Goal: Contribute content: Contribute content

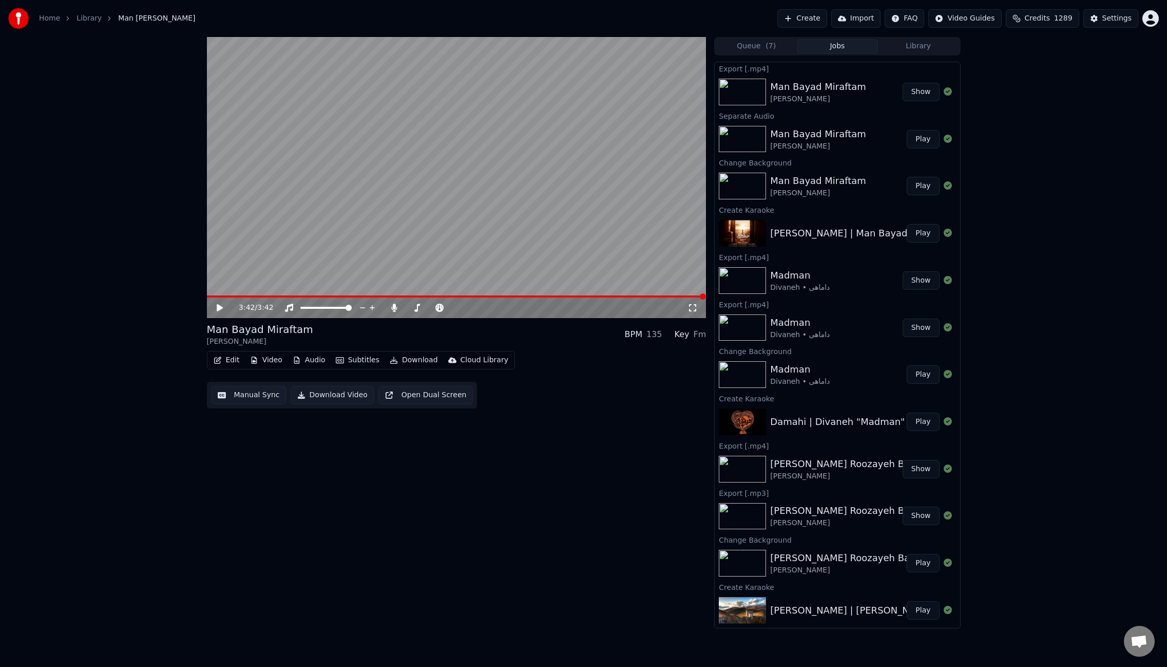
click at [814, 22] on button "Create" at bounding box center [802, 18] width 50 height 18
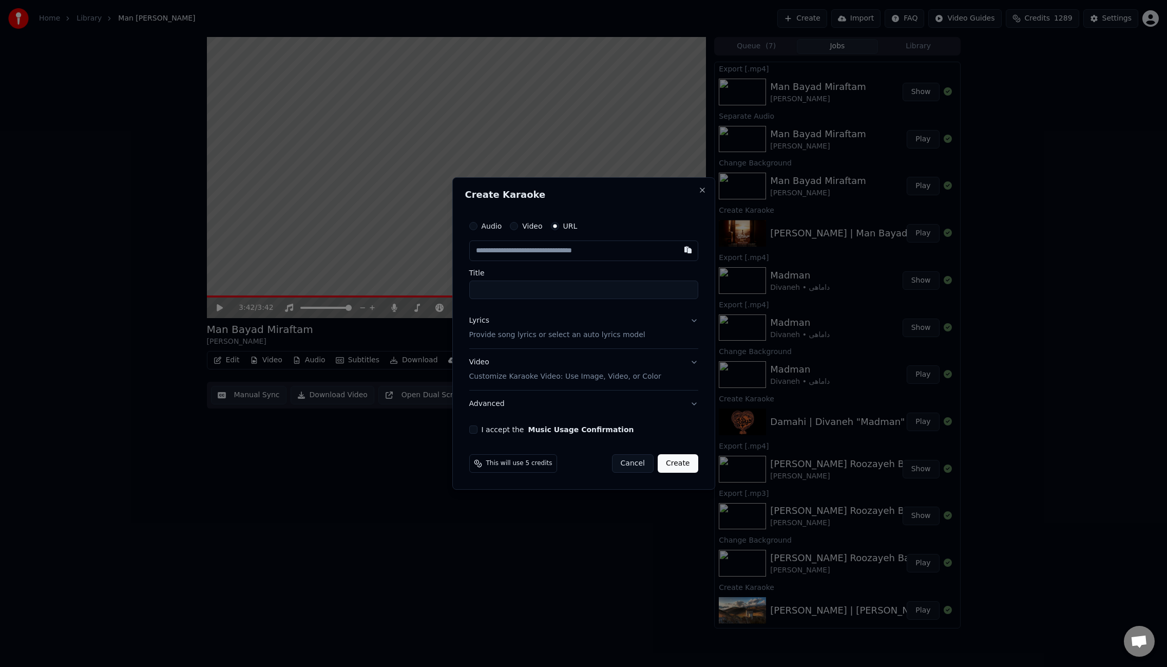
click at [519, 253] on input "text" at bounding box center [583, 250] width 229 height 21
type input "**********"
click at [522, 291] on input "**********" at bounding box center [583, 289] width 229 height 18
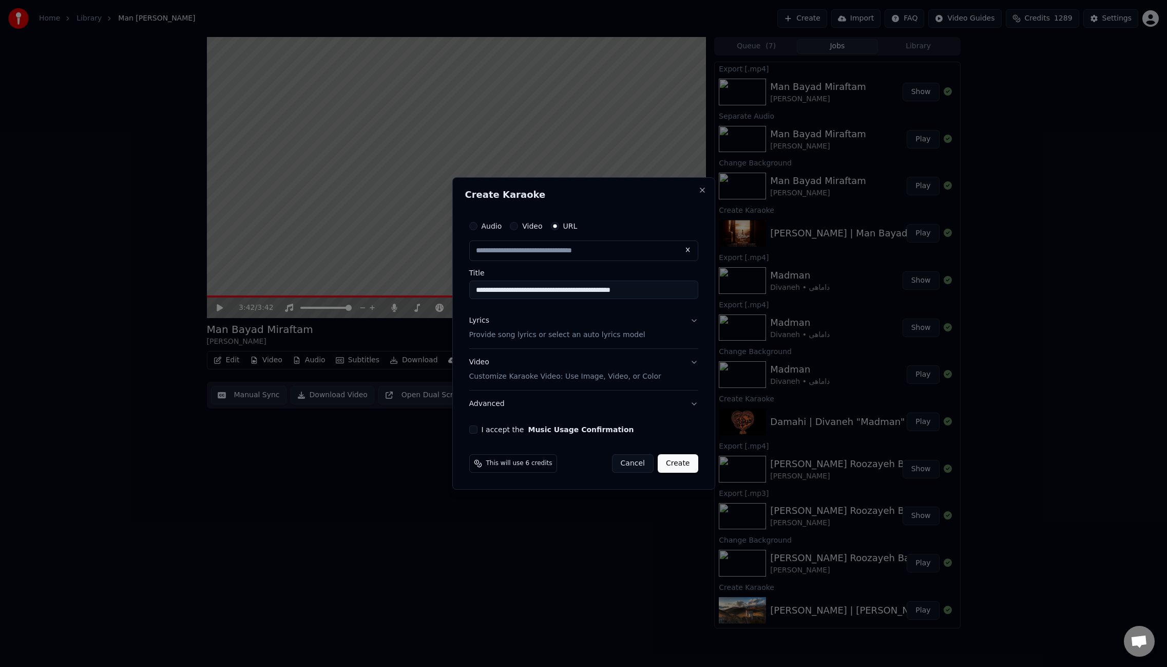
click at [522, 291] on input "**********" at bounding box center [583, 289] width 229 height 18
type input "**********"
click at [560, 289] on input "**********" at bounding box center [583, 289] width 229 height 18
click at [630, 288] on input "**********" at bounding box center [583, 289] width 229 height 18
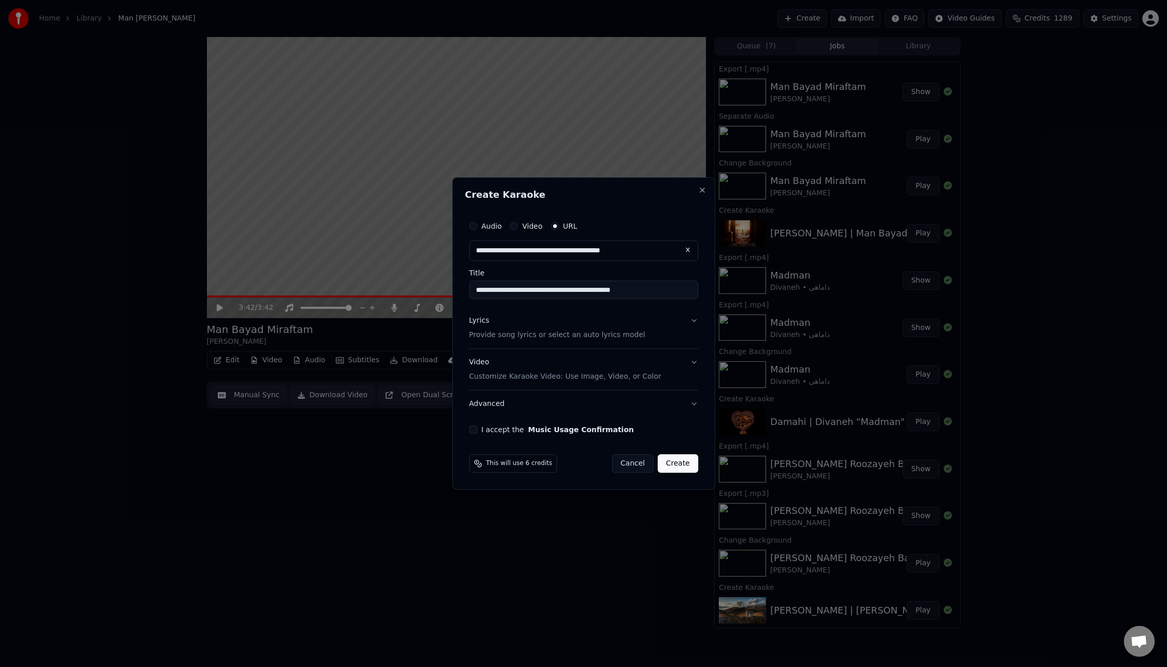
click at [630, 288] on input "**********" at bounding box center [583, 289] width 229 height 18
click at [597, 290] on input "**********" at bounding box center [583, 289] width 229 height 18
click at [642, 294] on input "**********" at bounding box center [583, 289] width 229 height 18
paste input "*********"
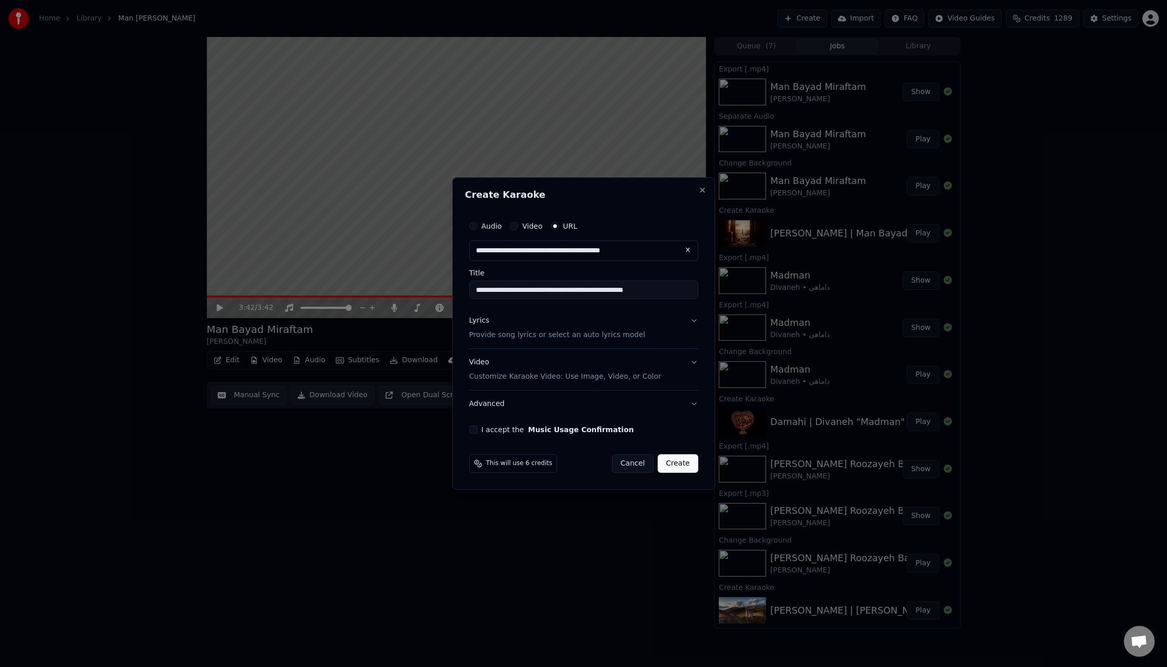
drag, startPoint x: 646, startPoint y: 292, endPoint x: 590, endPoint y: 290, distance: 56.0
click at [590, 290] on input "**********" at bounding box center [583, 289] width 229 height 18
click at [590, 289] on input "**********" at bounding box center [583, 289] width 229 height 18
drag, startPoint x: 589, startPoint y: 291, endPoint x: 645, endPoint y: 292, distance: 56.5
click at [645, 292] on input "**********" at bounding box center [583, 289] width 229 height 18
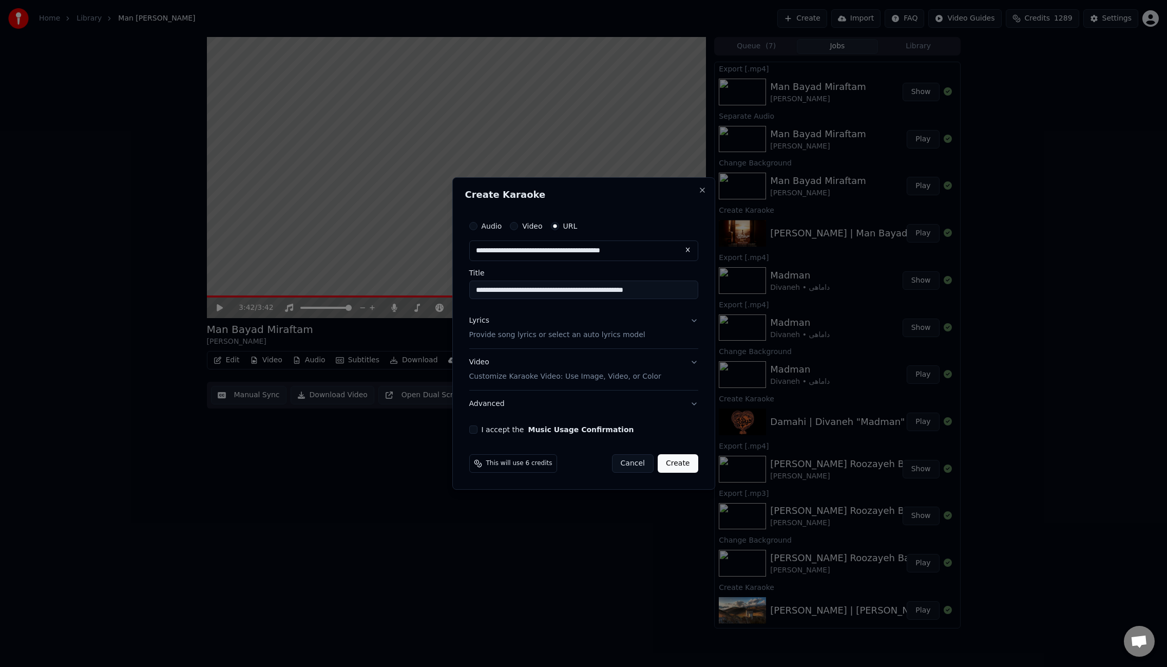
type input "**********"
click at [479, 321] on div "Lyrics" at bounding box center [479, 320] width 20 height 10
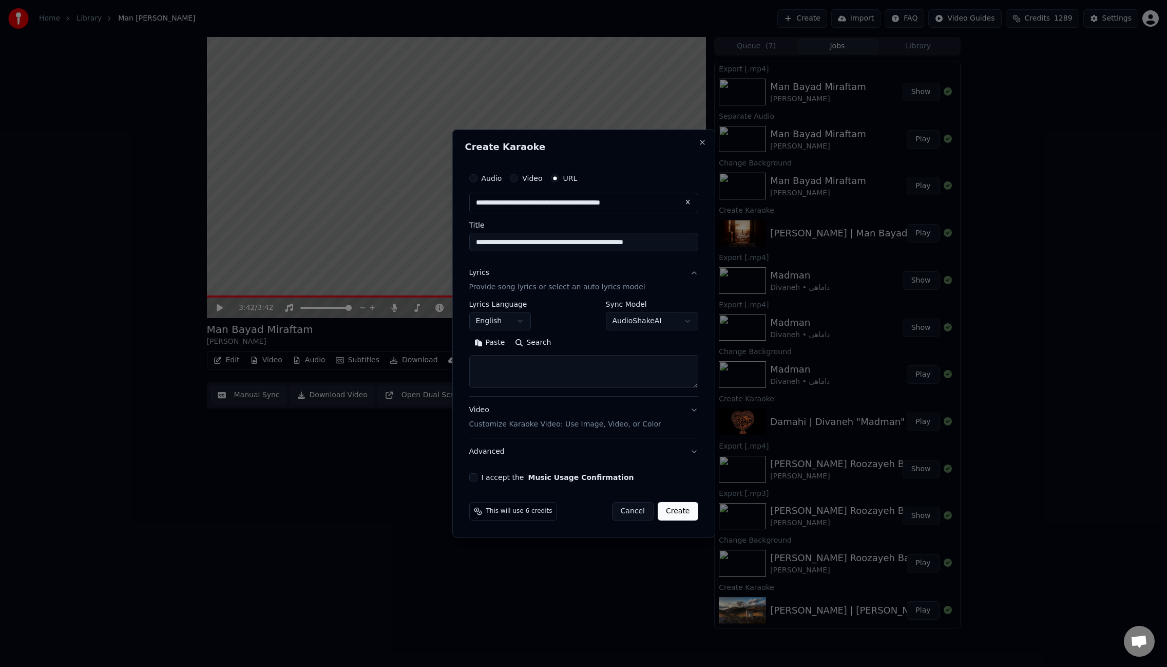
click at [569, 367] on textarea at bounding box center [583, 371] width 229 height 33
paste textarea "**********"
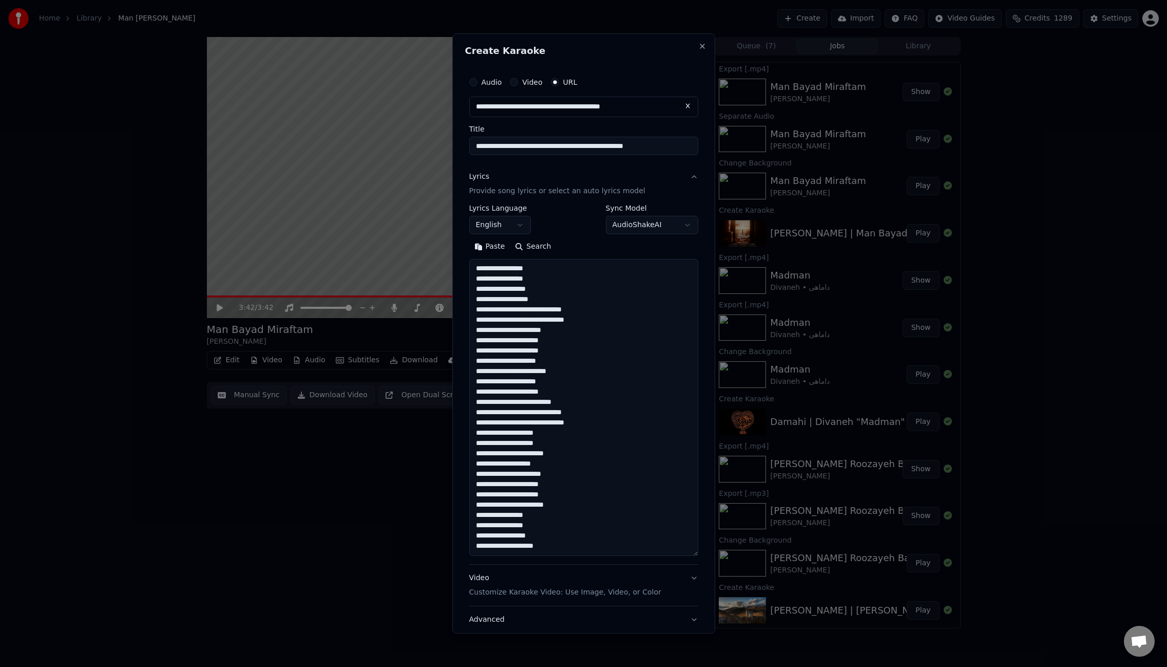
scroll to position [279, 0]
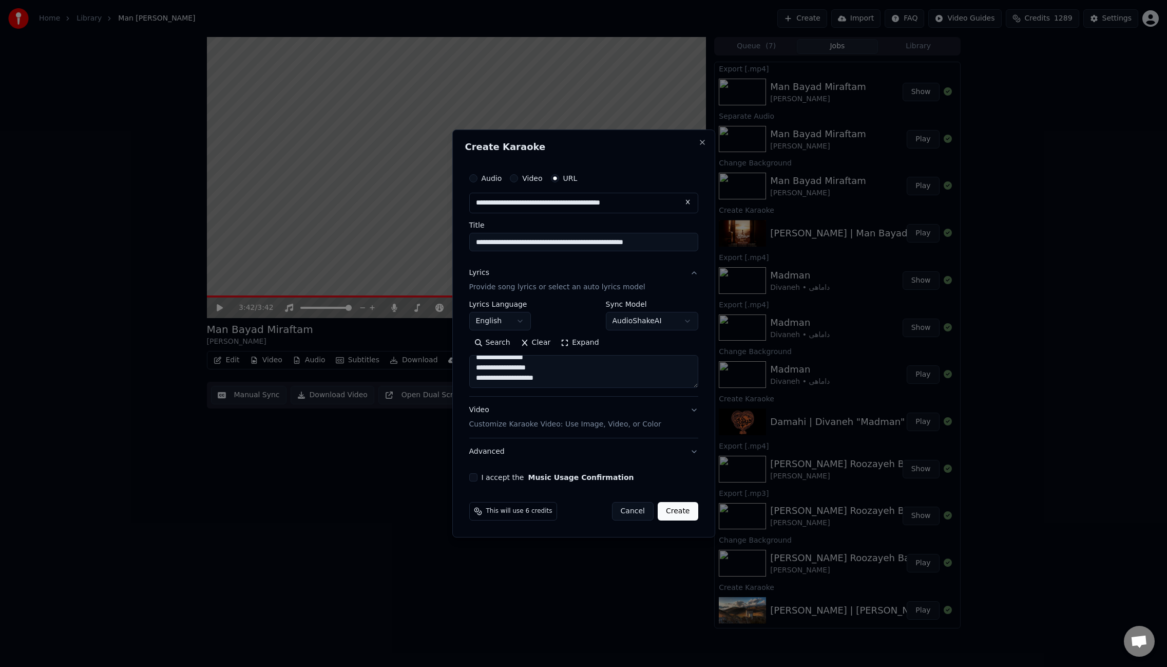
type textarea "**********"
click at [522, 319] on body "Home Library Man [PERSON_NAME] Create Import FAQ Video Guides Credits 1289 Sett…" at bounding box center [583, 333] width 1167 height 667
select select "**"
drag, startPoint x: 532, startPoint y: 436, endPoint x: 544, endPoint y: 432, distance: 13.0
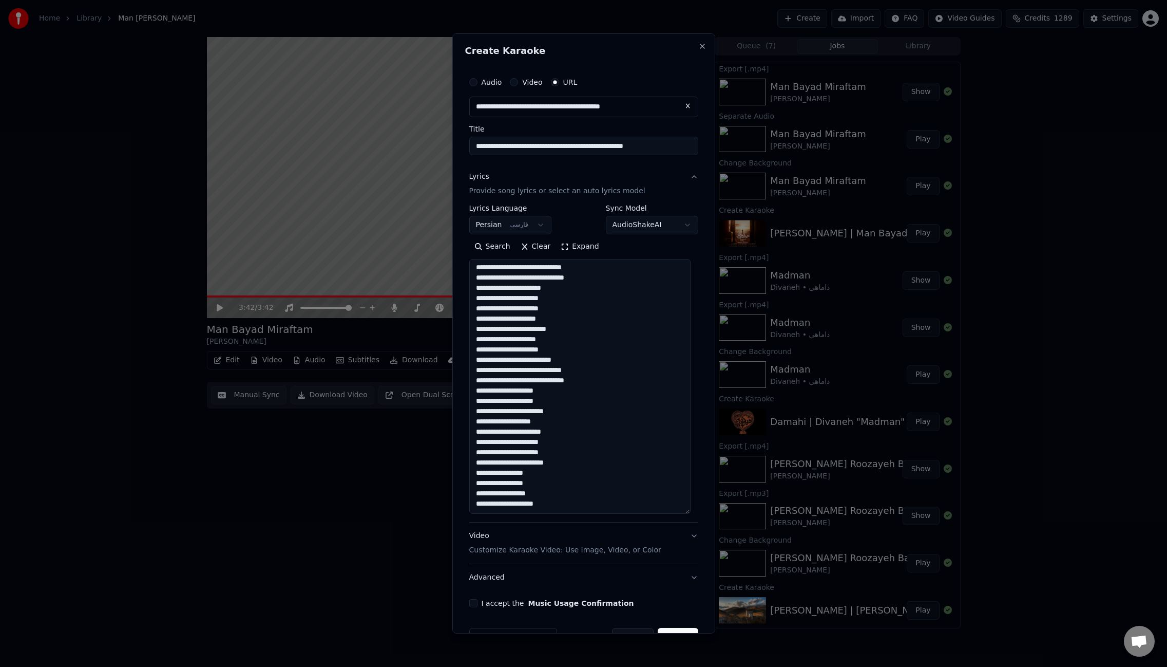
scroll to position [53, 0]
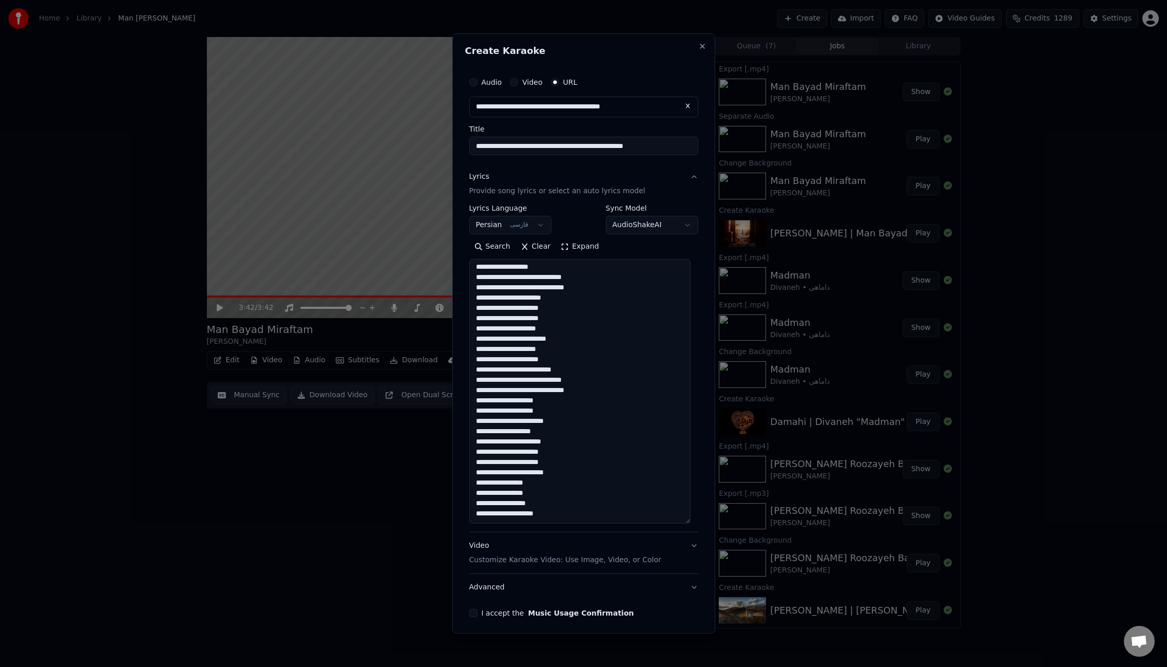
drag, startPoint x: 695, startPoint y: 381, endPoint x: 690, endPoint y: 517, distance: 135.7
click at [690, 517] on textarea "**********" at bounding box center [579, 391] width 221 height 264
click at [474, 615] on button "I accept the Music Usage Confirmation" at bounding box center [473, 613] width 8 height 8
click at [618, 143] on input "**********" at bounding box center [583, 146] width 229 height 18
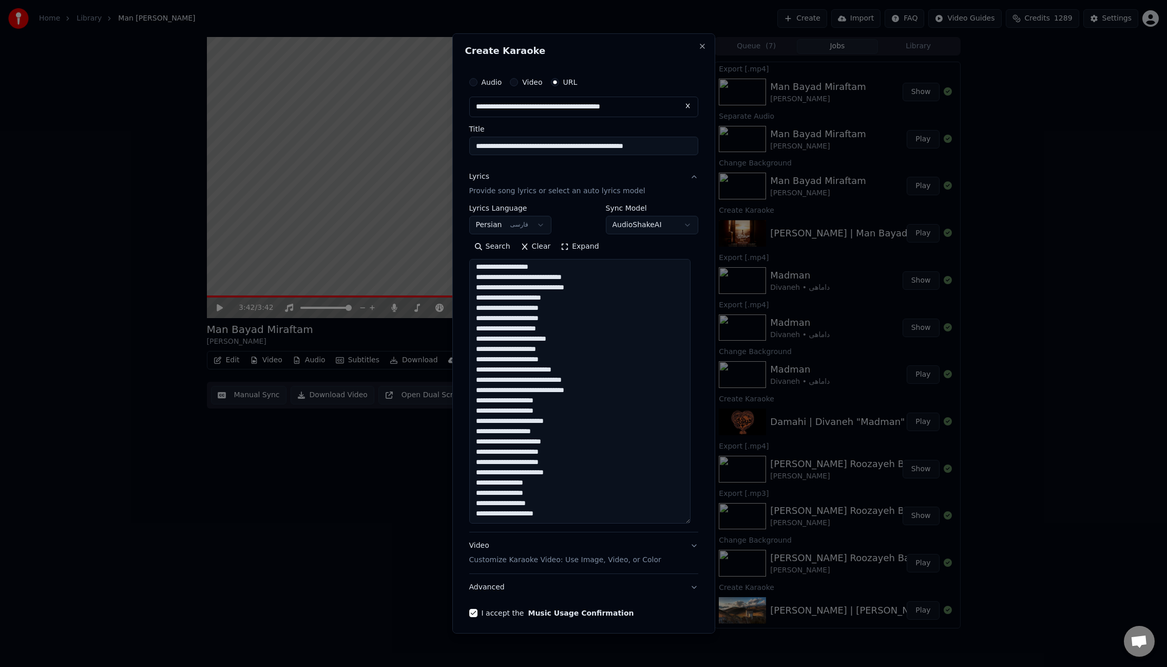
click at [618, 143] on input "**********" at bounding box center [583, 146] width 229 height 18
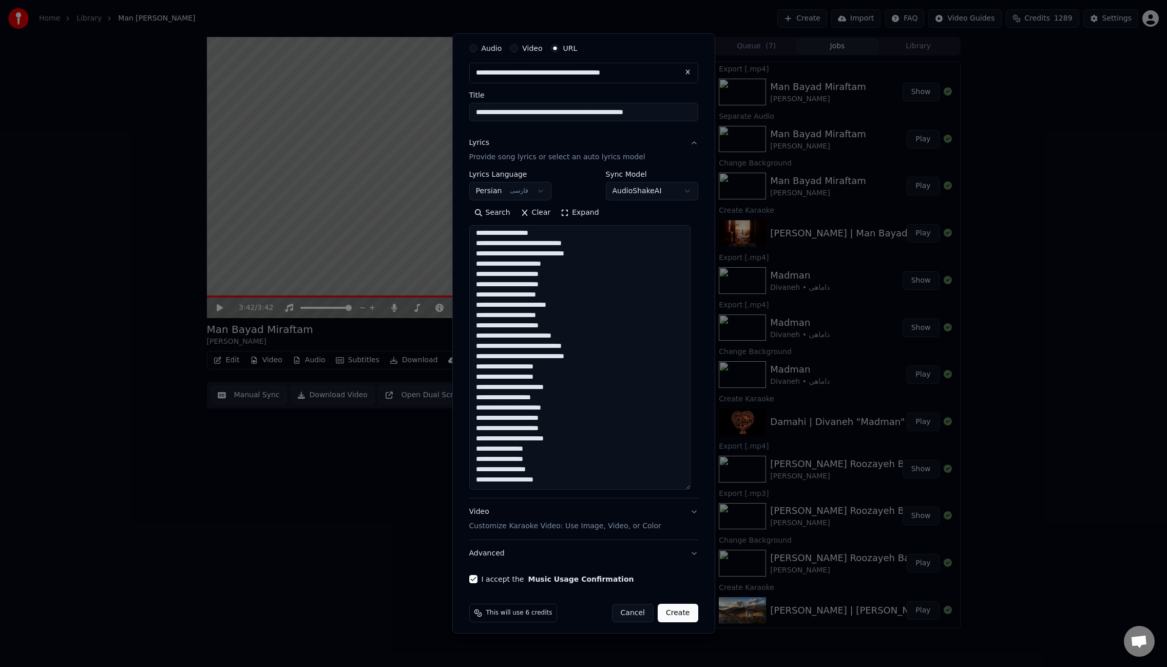
scroll to position [40, 0]
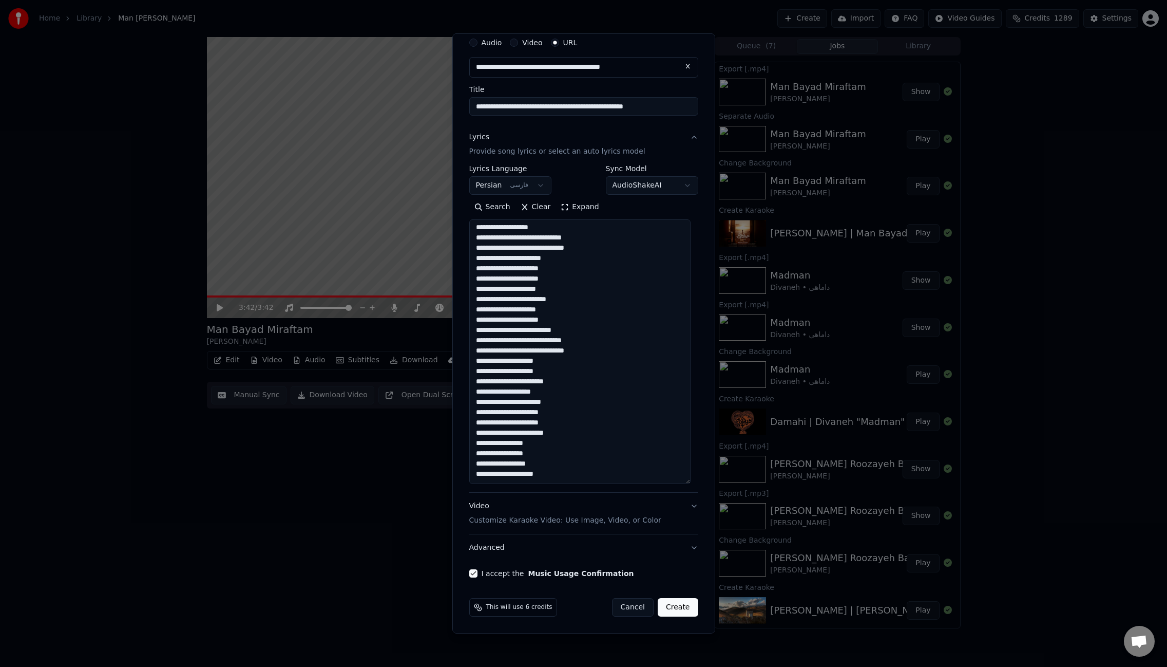
click at [680, 603] on button "Create" at bounding box center [678, 607] width 41 height 18
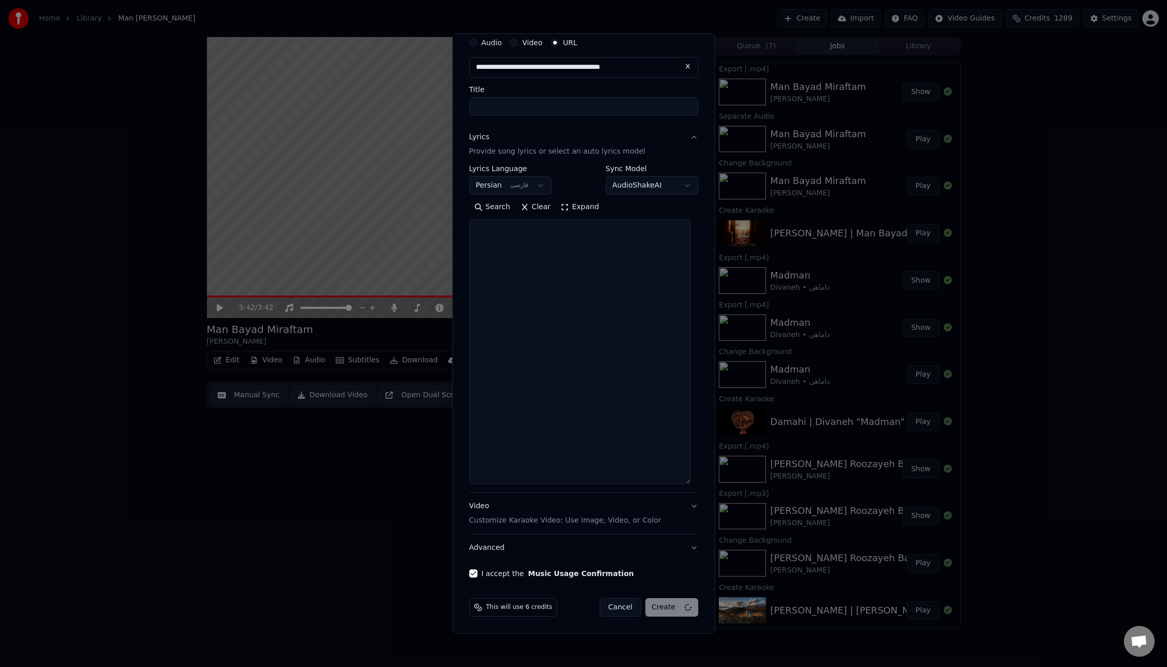
scroll to position [0, 0]
select select
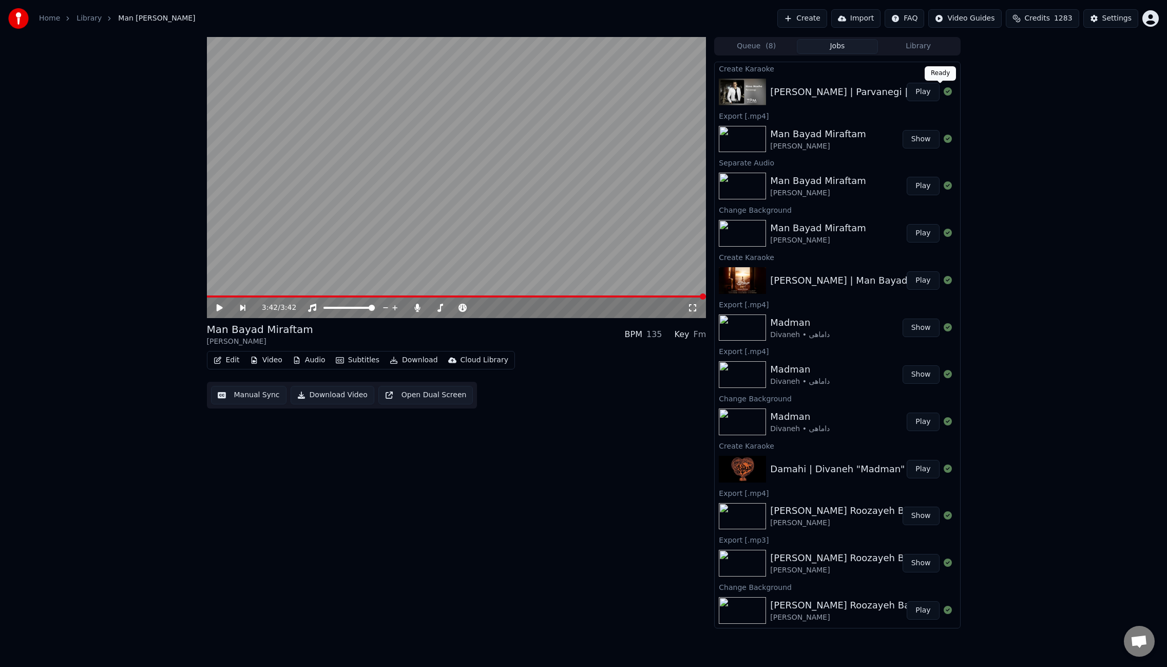
click at [921, 92] on button "Play" at bounding box center [923, 92] width 32 height 18
click at [519, 195] on video at bounding box center [457, 177] width 500 height 281
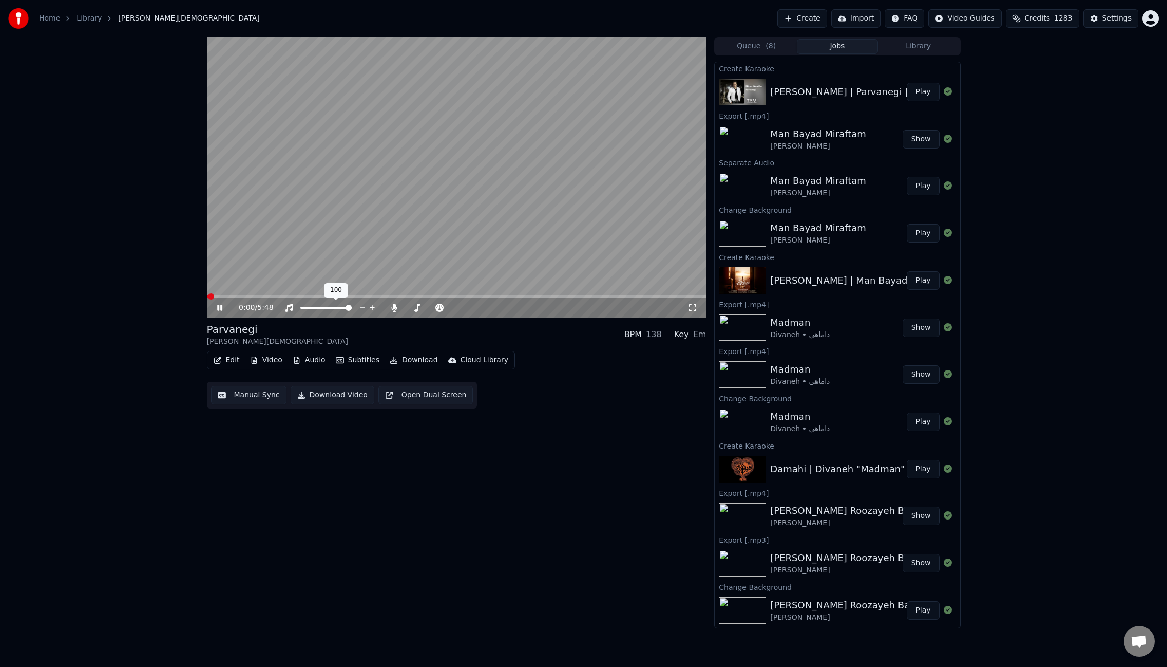
click at [278, 201] on video at bounding box center [457, 177] width 500 height 281
click at [263, 359] on button "Video" at bounding box center [266, 360] width 41 height 14
click at [286, 468] on div "Change Background" at bounding box center [302, 469] width 73 height 10
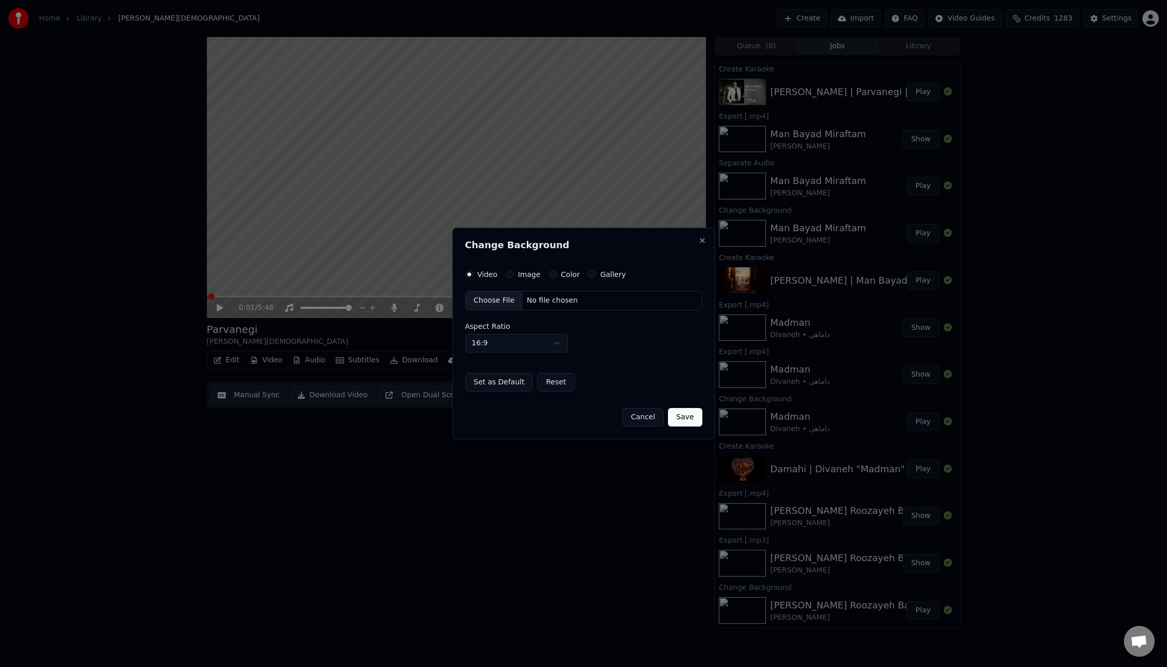
click at [508, 274] on button "Image" at bounding box center [510, 274] width 8 height 8
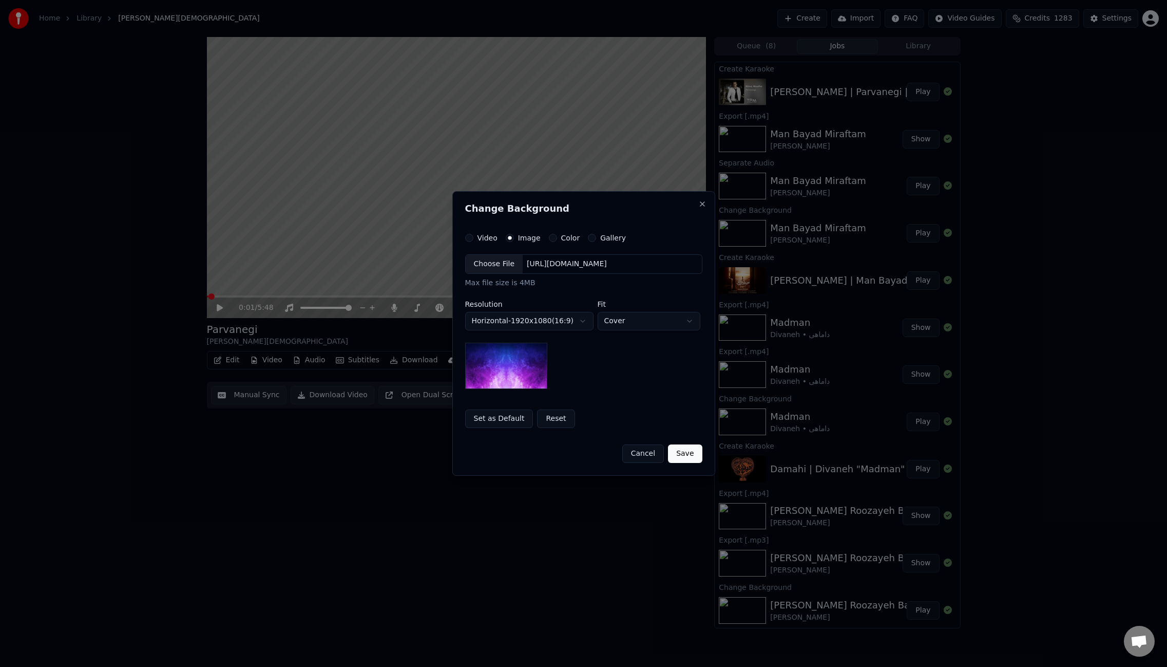
click at [505, 257] on div "Choose File" at bounding box center [495, 264] width 58 height 18
click at [687, 451] on button "Save" at bounding box center [685, 453] width 34 height 18
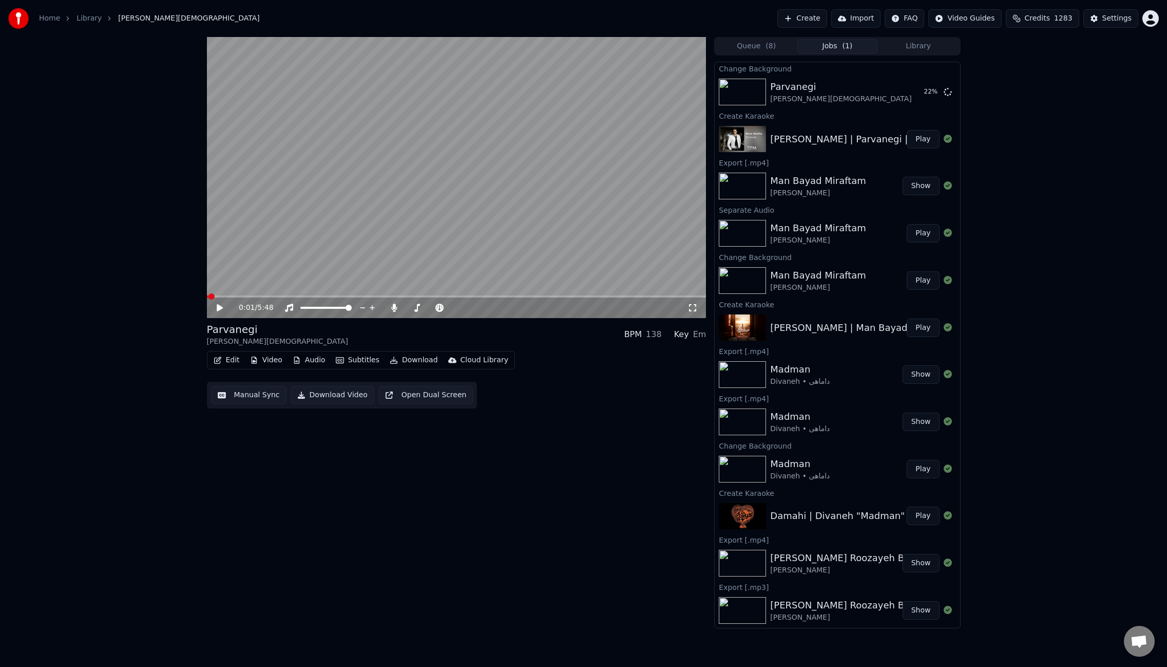
click at [504, 227] on video at bounding box center [457, 177] width 500 height 281
click at [247, 296] on span at bounding box center [457, 296] width 500 height 2
click at [291, 296] on span at bounding box center [457, 296] width 500 height 2
click at [397, 309] on icon at bounding box center [394, 307] width 10 height 8
click at [393, 308] on icon at bounding box center [394, 307] width 10 height 8
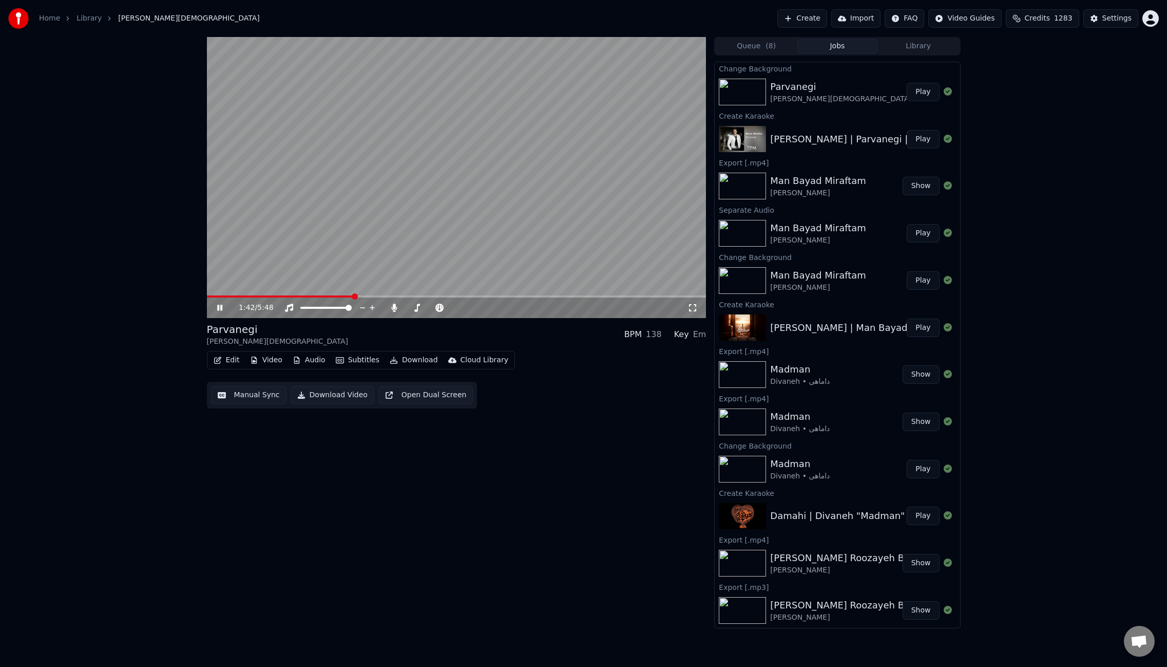
click at [346, 296] on span at bounding box center [280, 296] width 147 height 2
click at [390, 296] on span at bounding box center [457, 296] width 500 height 2
click at [921, 89] on button "Play" at bounding box center [923, 92] width 32 height 18
click at [383, 296] on span at bounding box center [457, 296] width 500 height 2
click at [404, 295] on span at bounding box center [457, 296] width 500 height 2
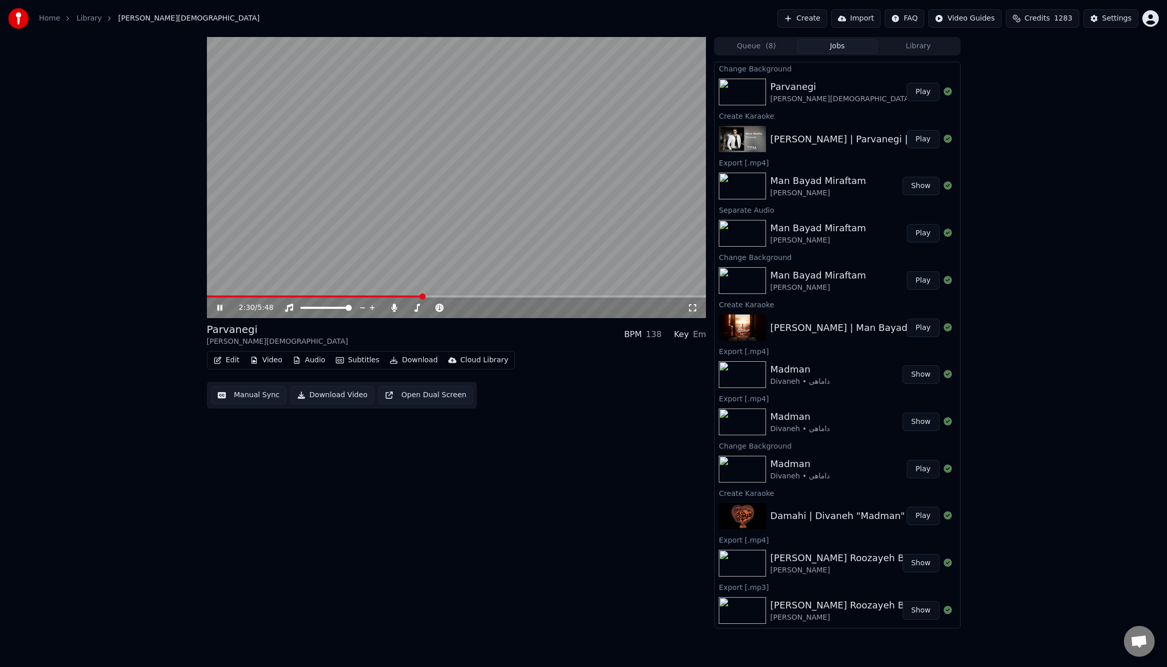
click at [235, 360] on button "Edit" at bounding box center [227, 360] width 34 height 14
click at [270, 462] on div "Manual Sync (Legacy)" at bounding box center [262, 469] width 104 height 16
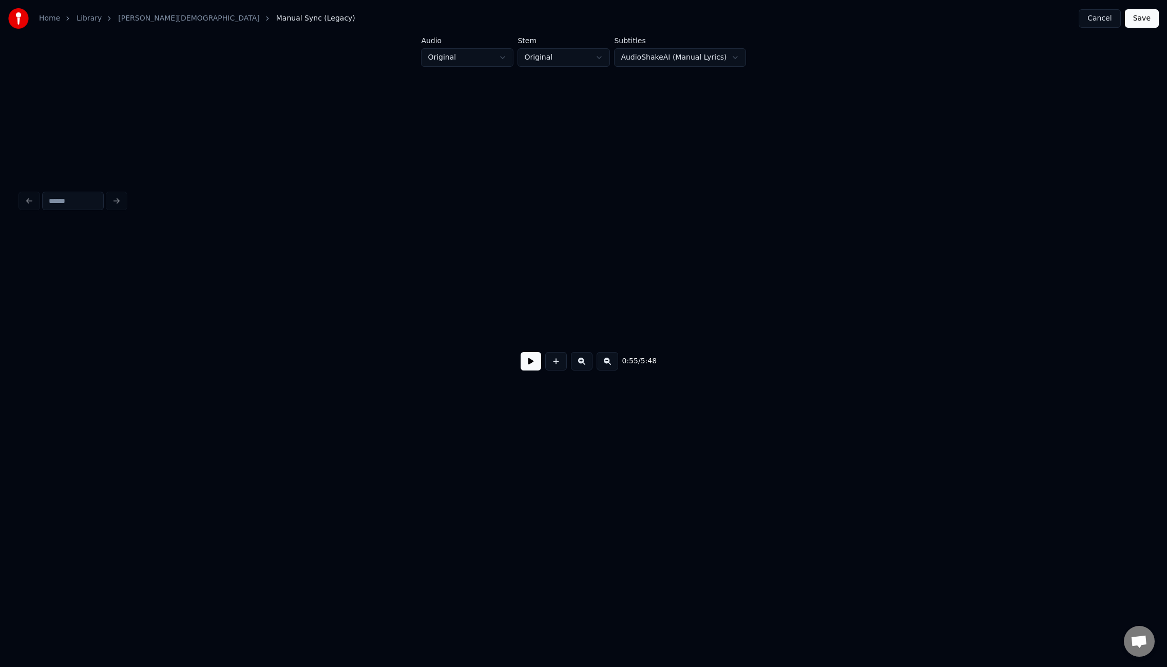
scroll to position [0, 4295]
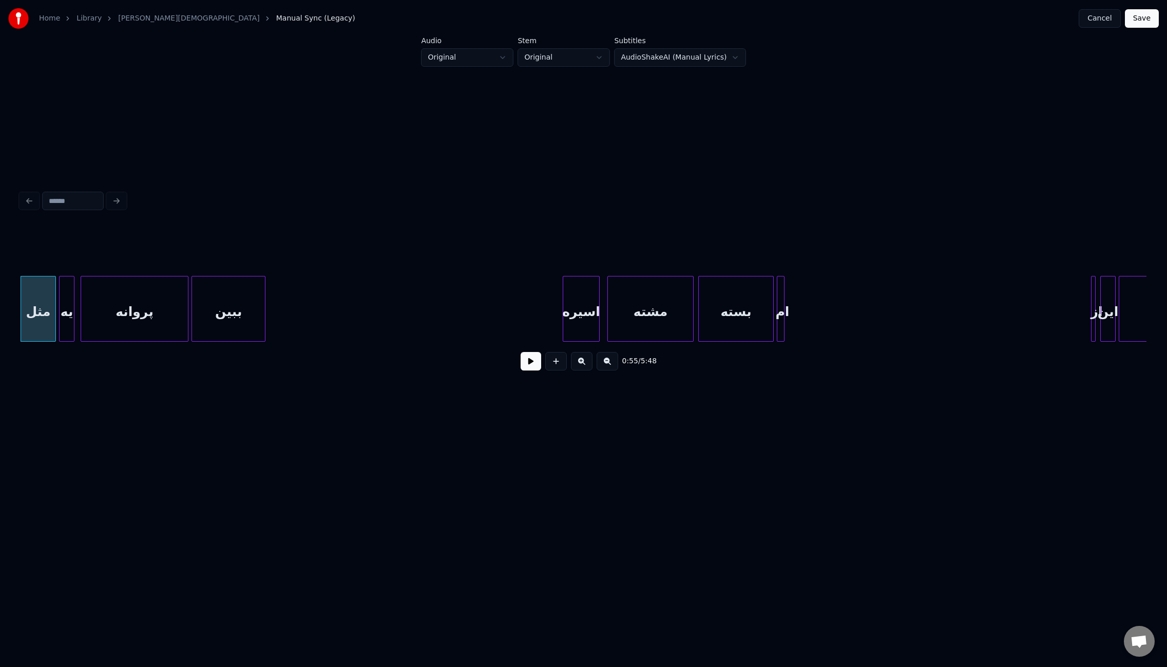
click at [264, 312] on div at bounding box center [263, 308] width 3 height 65
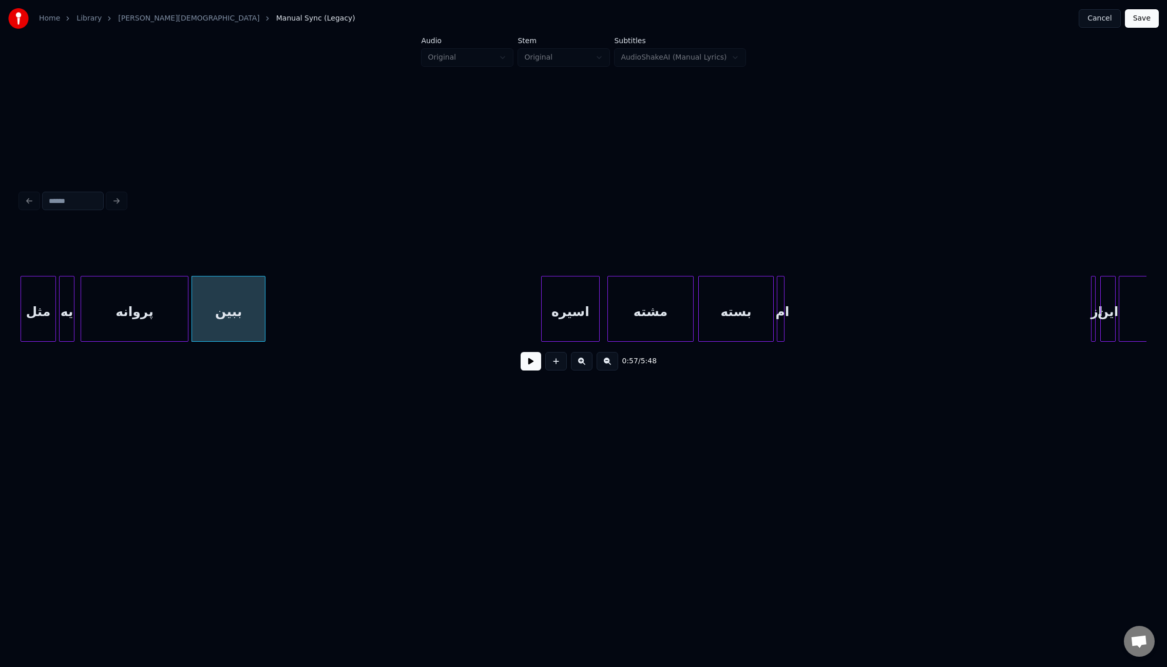
click at [542, 308] on div at bounding box center [543, 308] width 3 height 65
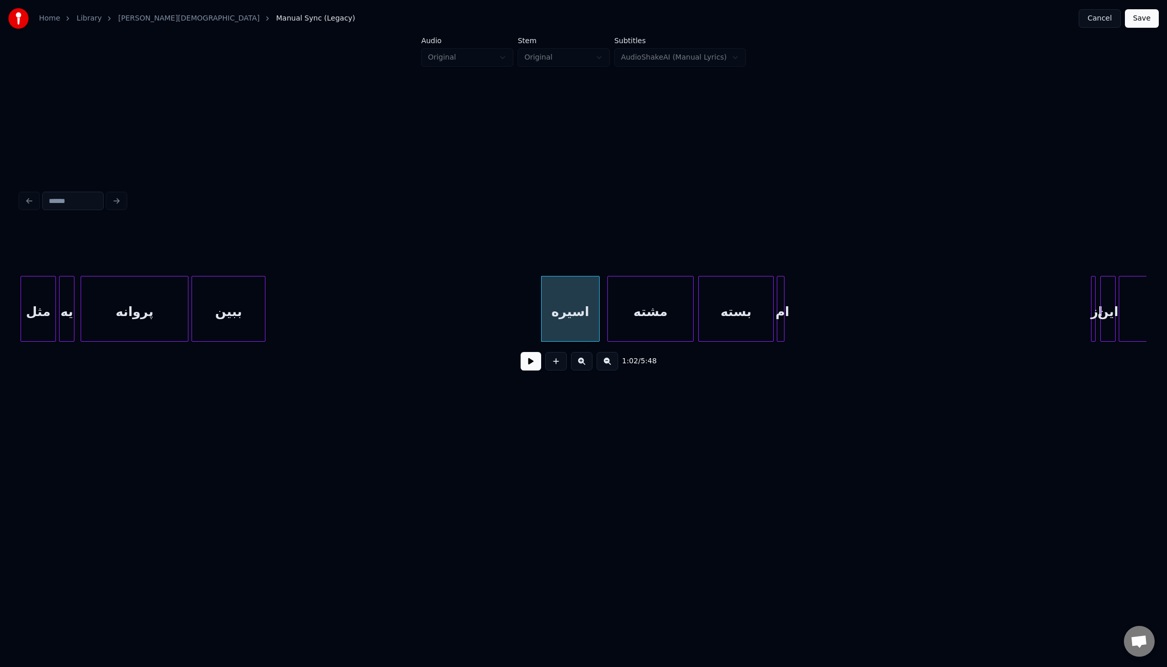
click at [27, 327] on div "مثل" at bounding box center [38, 311] width 34 height 70
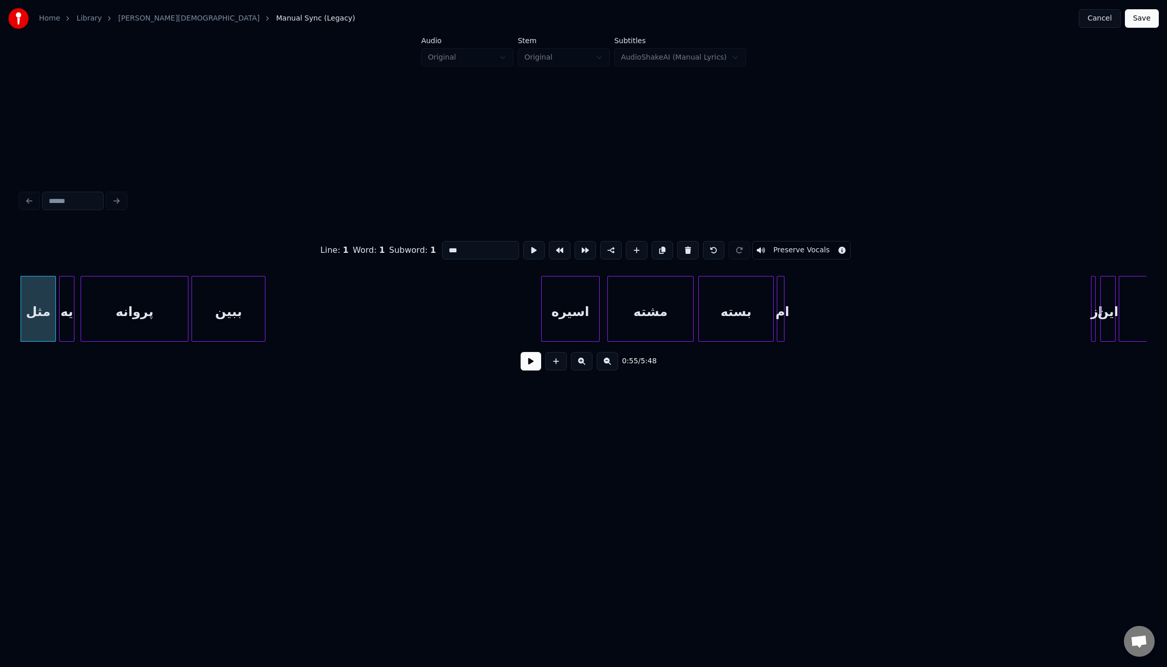
click at [526, 367] on button at bounding box center [531, 361] width 21 height 18
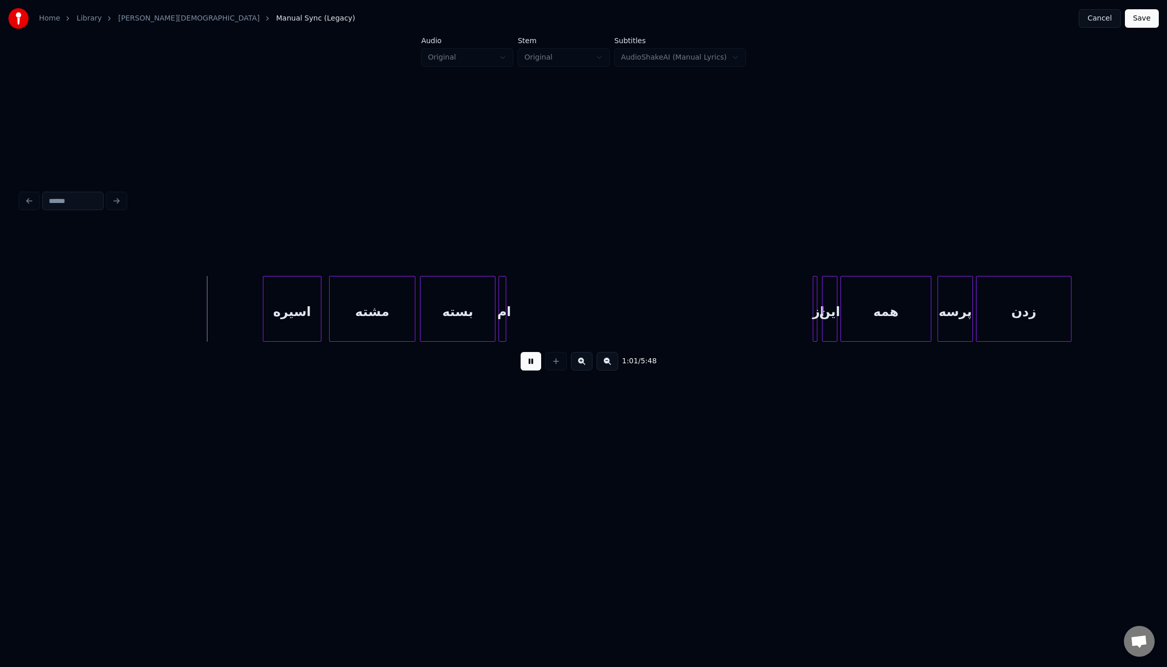
scroll to position [0, 4591]
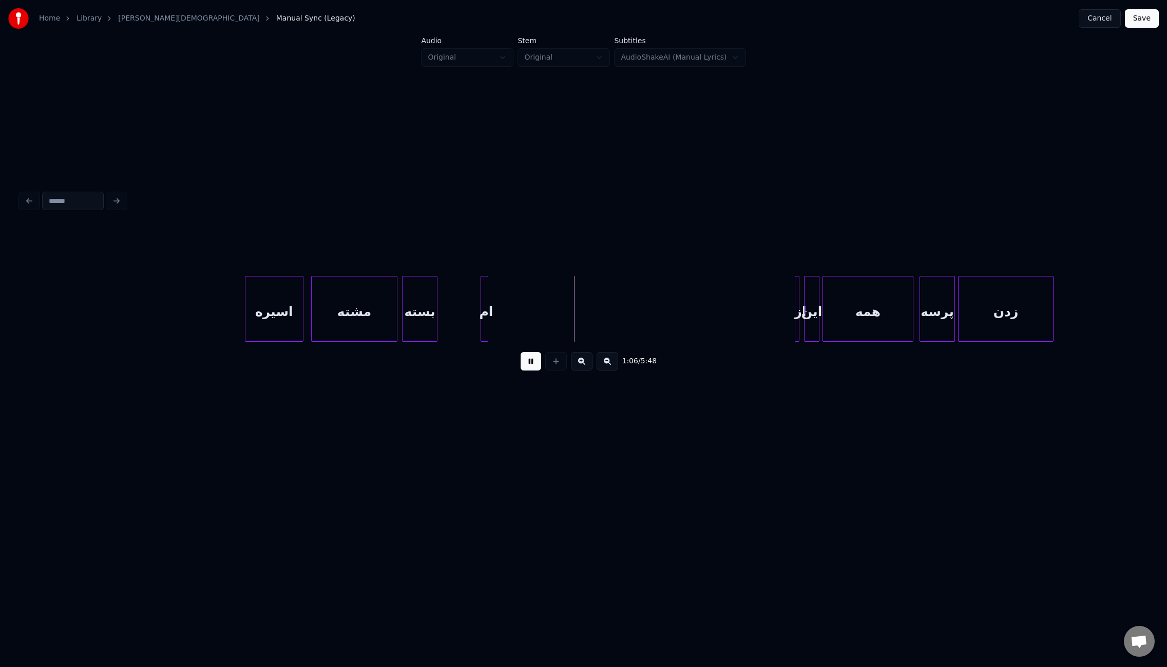
click at [434, 324] on div at bounding box center [435, 308] width 3 height 65
click at [439, 320] on div "ام" at bounding box center [464, 309] width 50 height 66
click at [774, 327] on div at bounding box center [775, 308] width 3 height 65
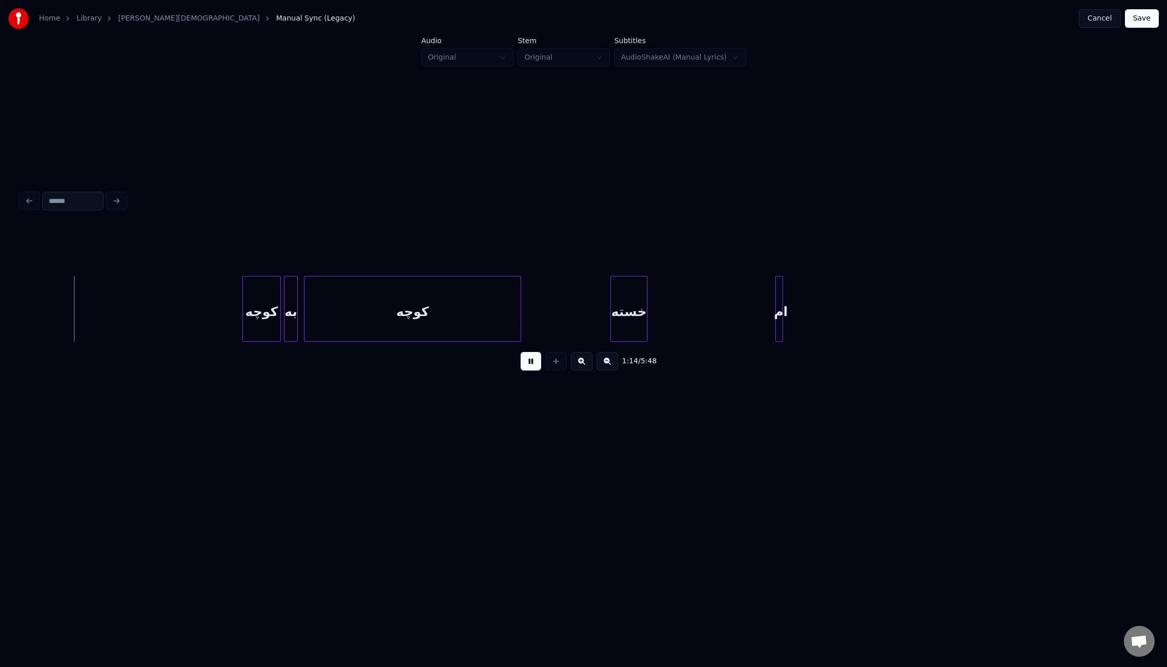
scroll to position [0, 5668]
click at [642, 324] on div at bounding box center [643, 308] width 3 height 65
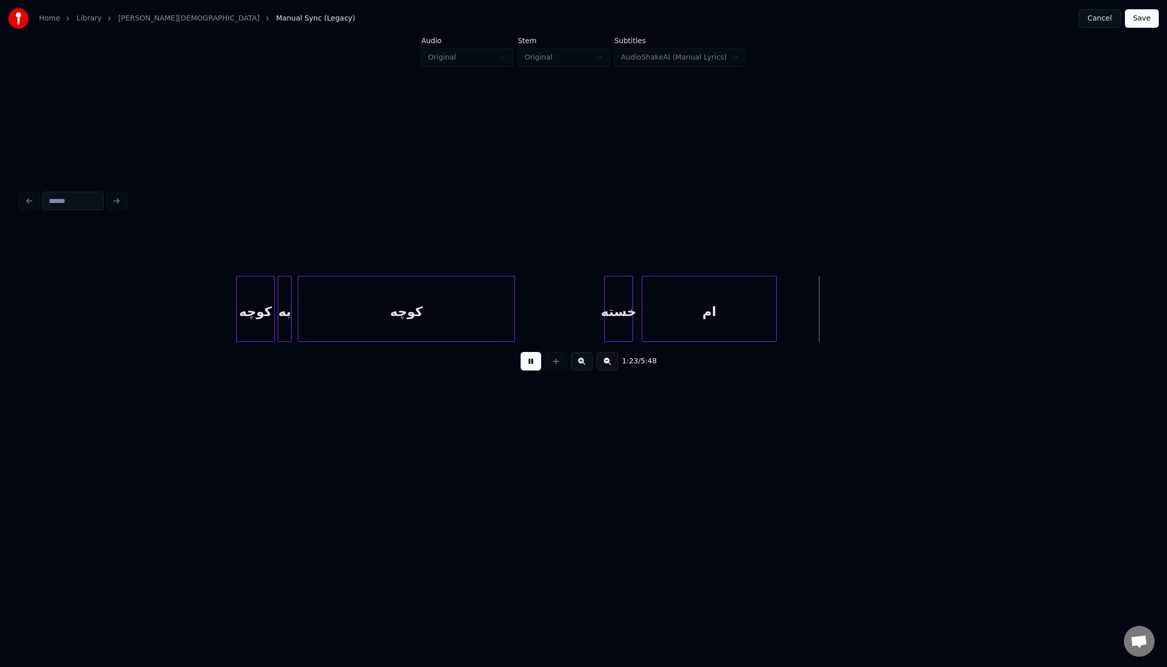
click at [630, 326] on div at bounding box center [631, 308] width 3 height 65
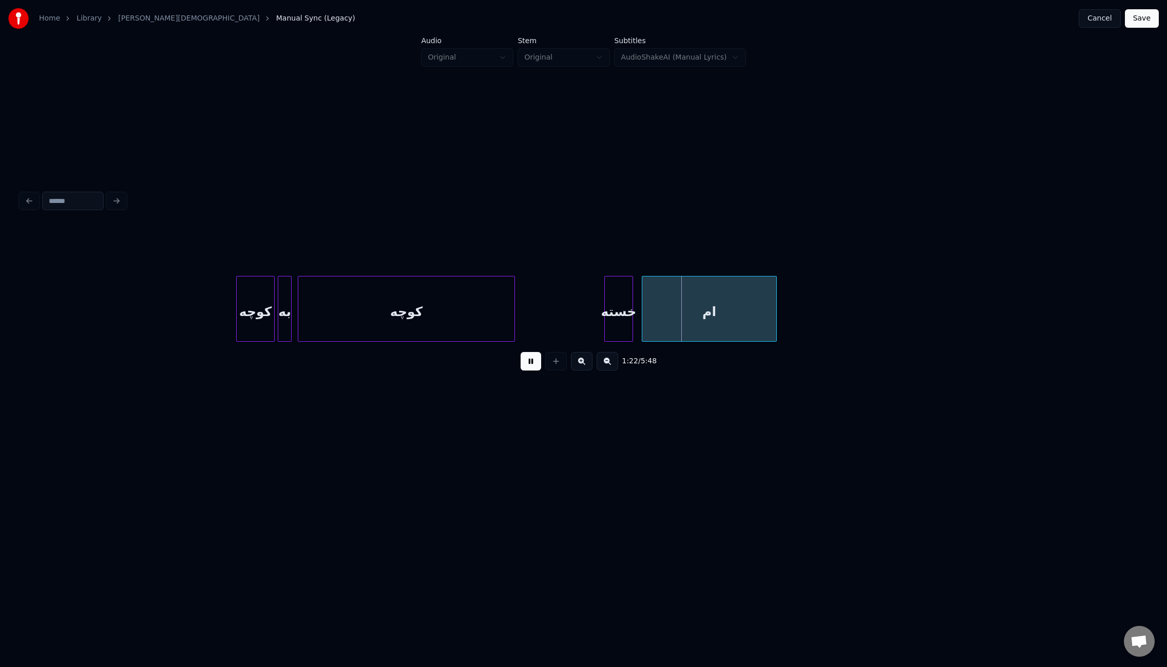
click at [642, 328] on div "ام" at bounding box center [709, 309] width 135 height 66
click at [638, 328] on div at bounding box center [639, 308] width 3 height 65
drag, startPoint x: 525, startPoint y: 365, endPoint x: 533, endPoint y: 364, distance: 8.3
click at [526, 365] on button at bounding box center [531, 361] width 21 height 18
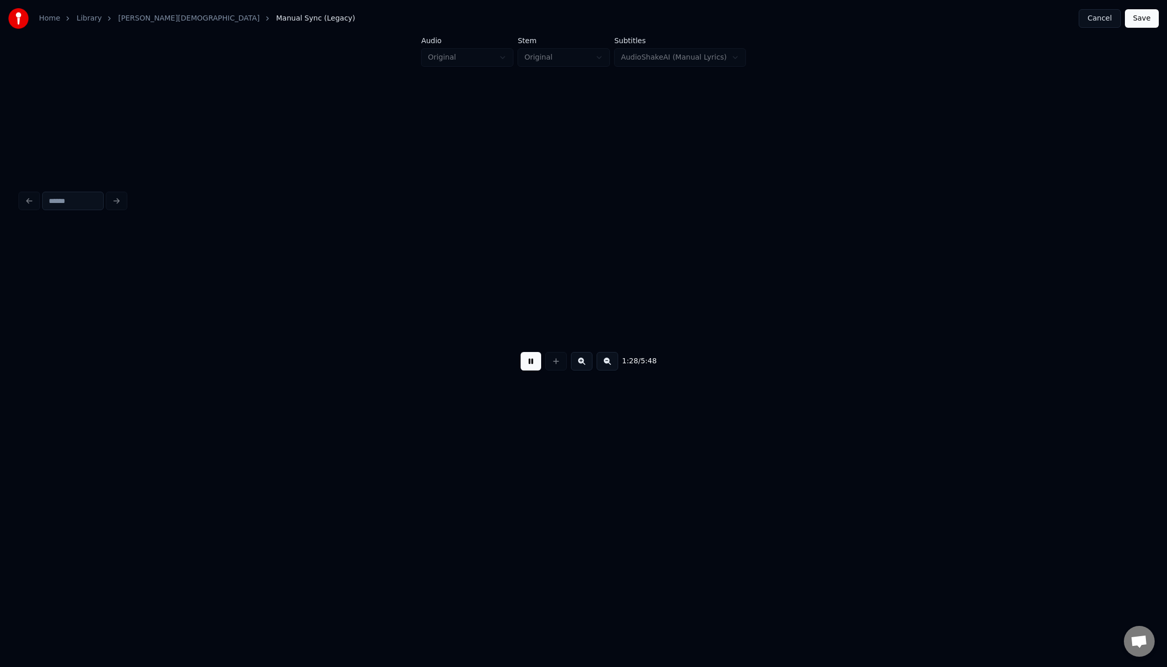
scroll to position [0, 6794]
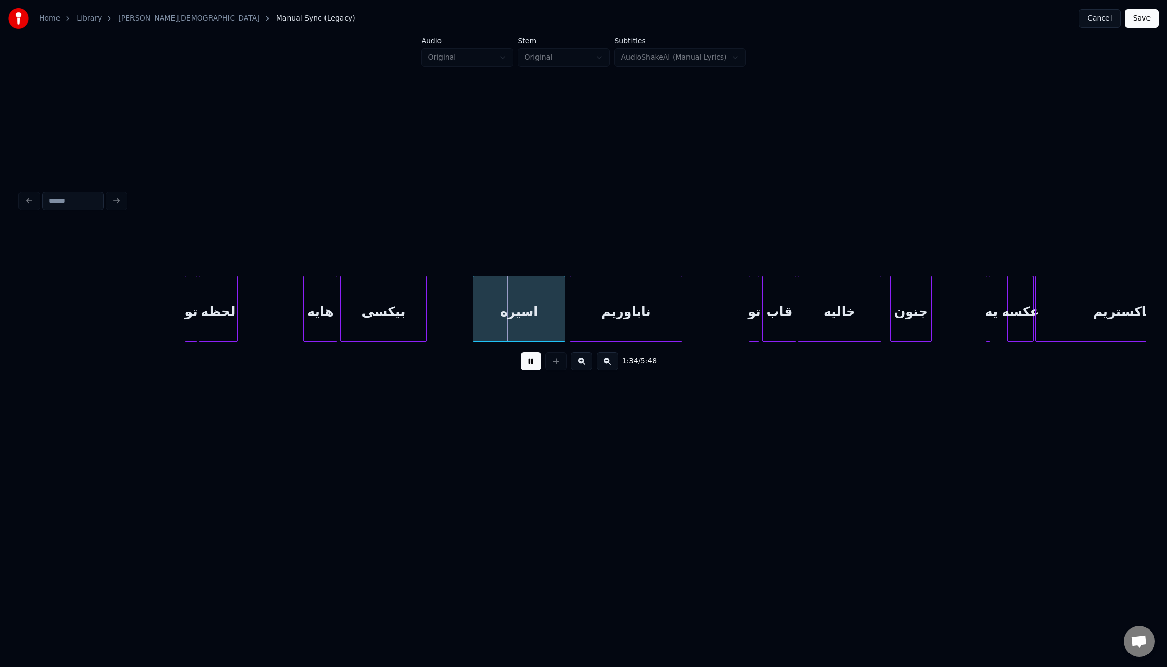
click at [237, 312] on div at bounding box center [235, 308] width 3 height 65
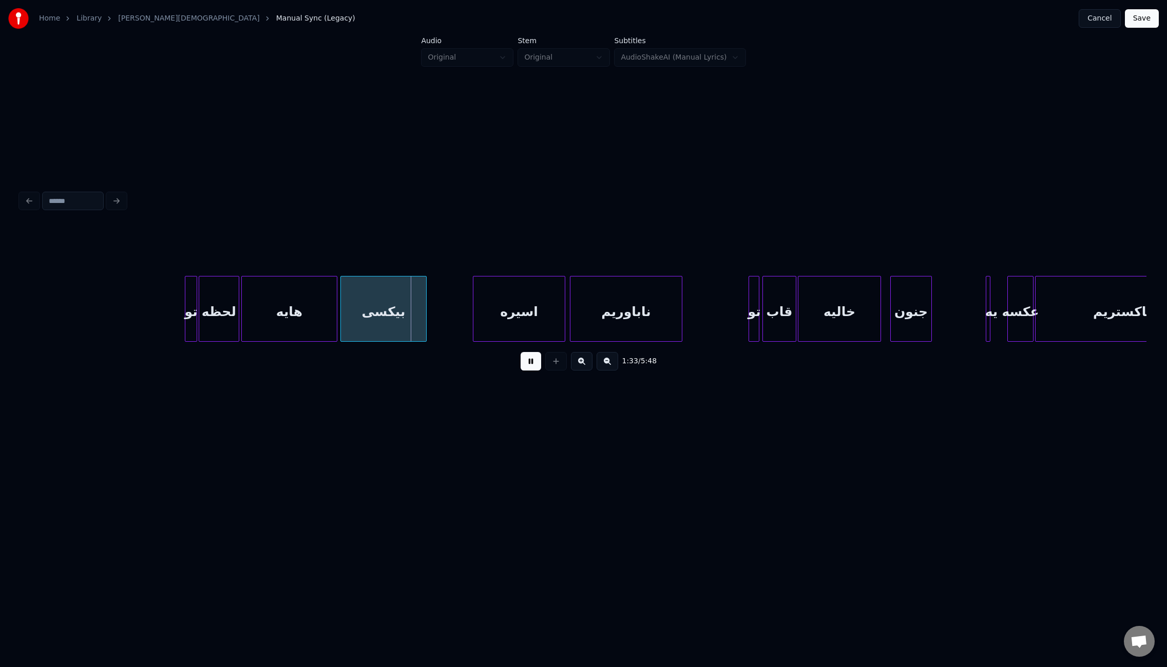
click at [242, 308] on div at bounding box center [243, 308] width 3 height 65
click at [452, 306] on div at bounding box center [452, 308] width 3 height 65
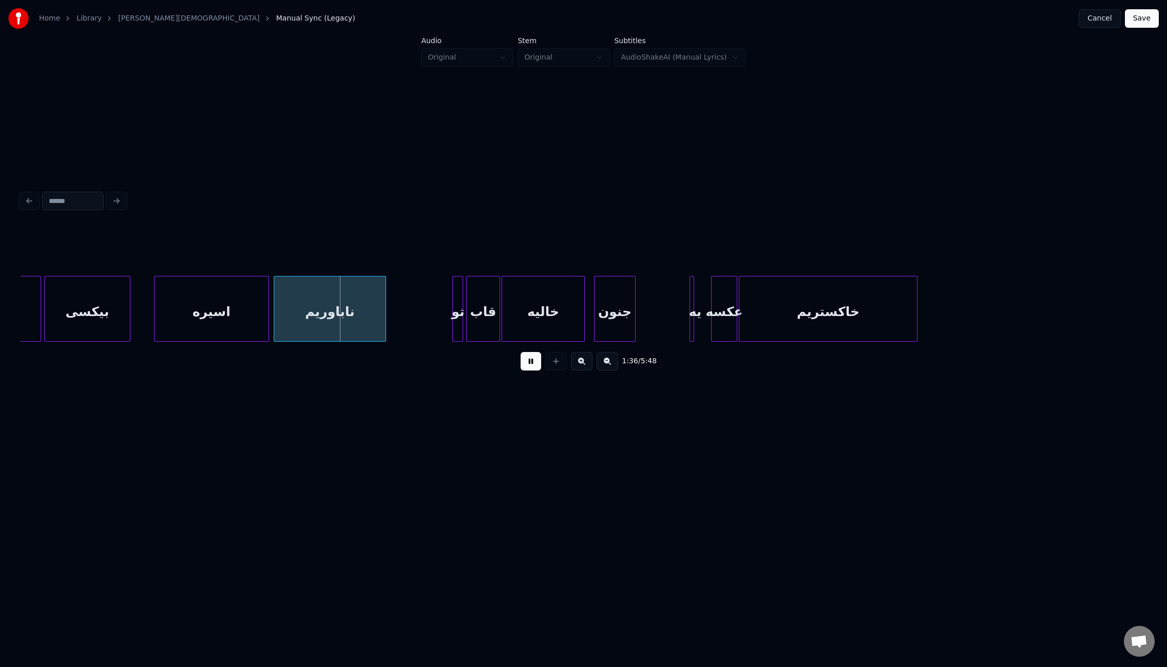
scroll to position [0, 7109]
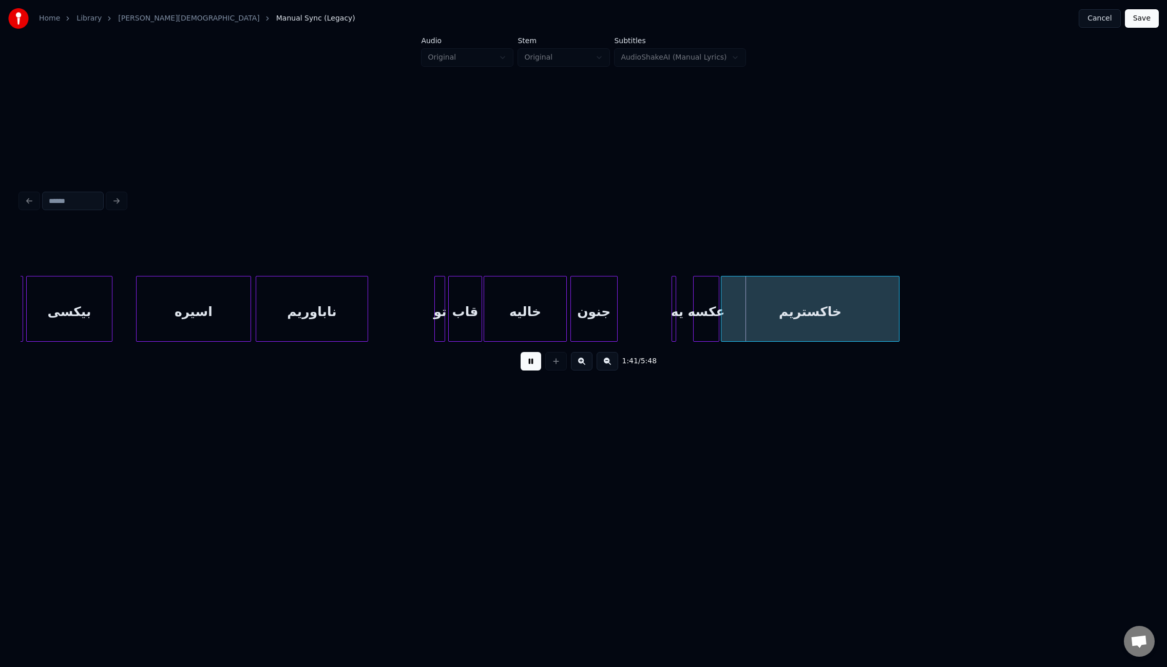
click at [573, 302] on div at bounding box center [572, 308] width 3 height 65
click at [657, 318] on div at bounding box center [658, 308] width 3 height 65
click at [678, 320] on div at bounding box center [679, 308] width 3 height 65
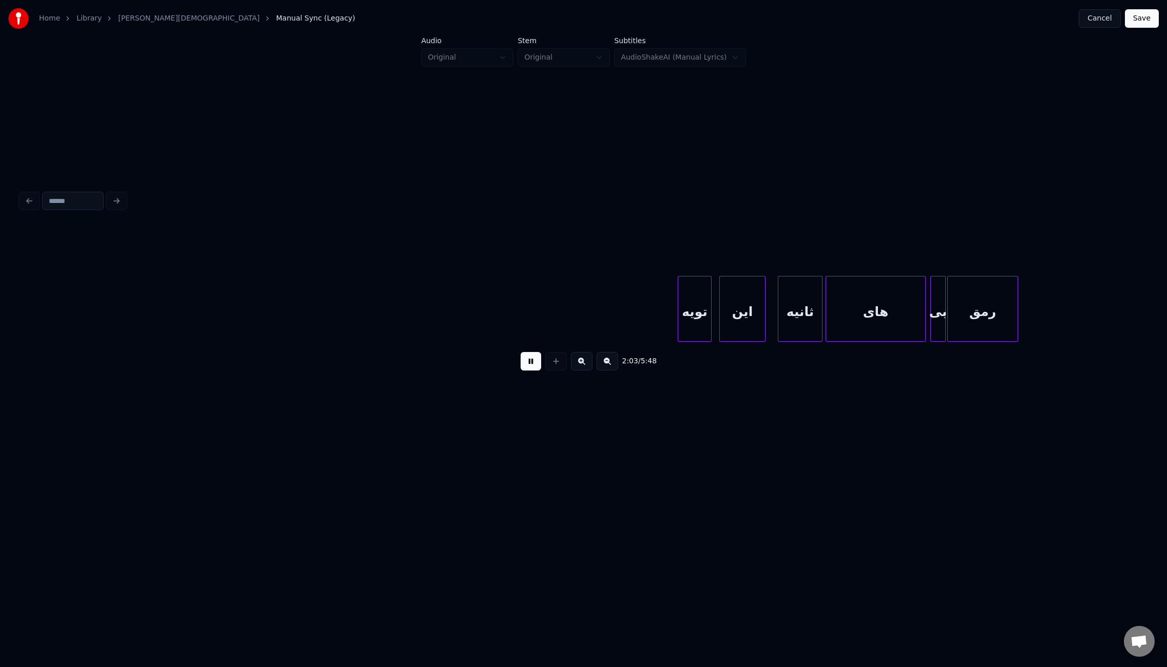
scroll to position [0, 9544]
click at [672, 318] on div at bounding box center [671, 308] width 3 height 65
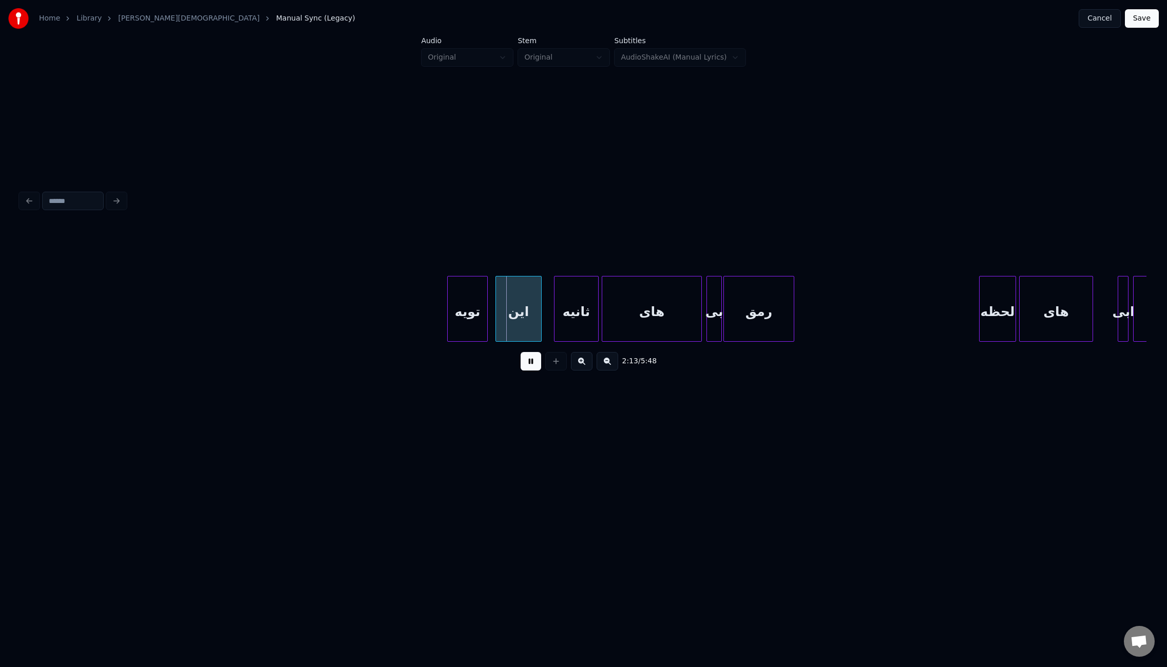
scroll to position [0, 9747]
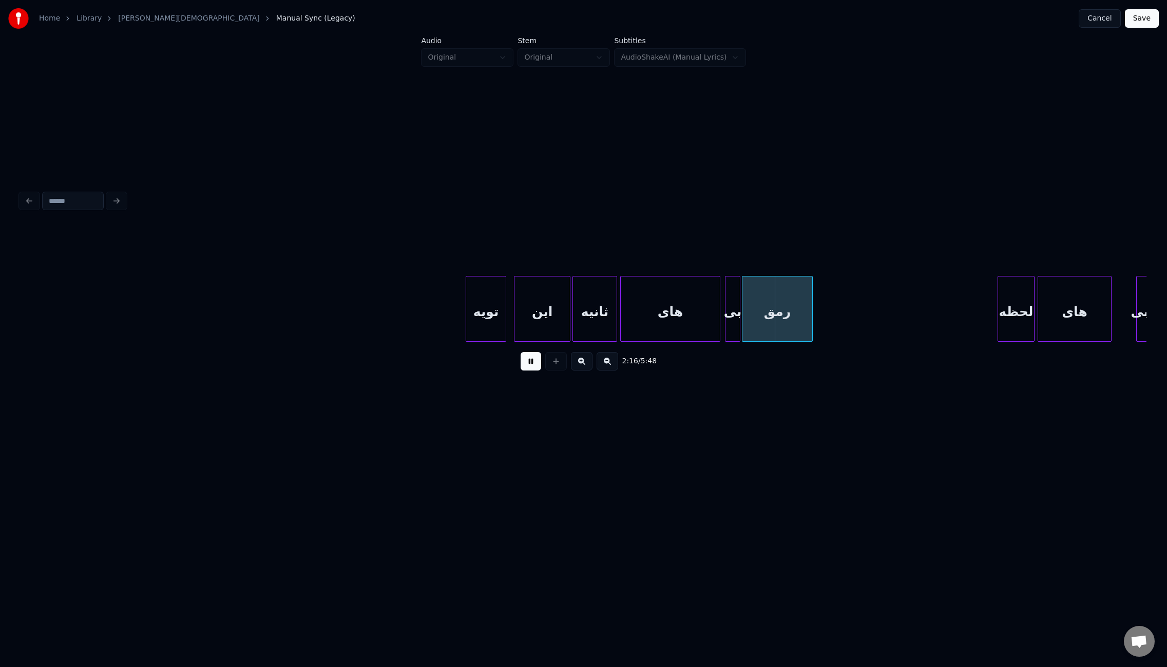
click at [569, 314] on div at bounding box center [568, 308] width 3 height 65
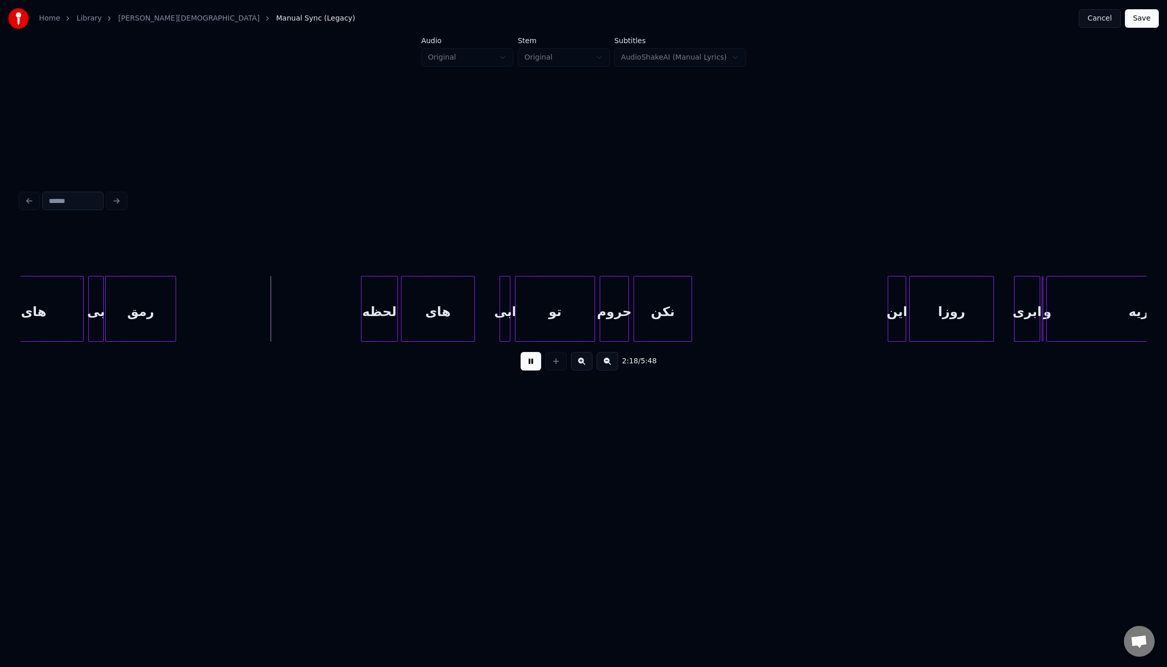
scroll to position [0, 10396]
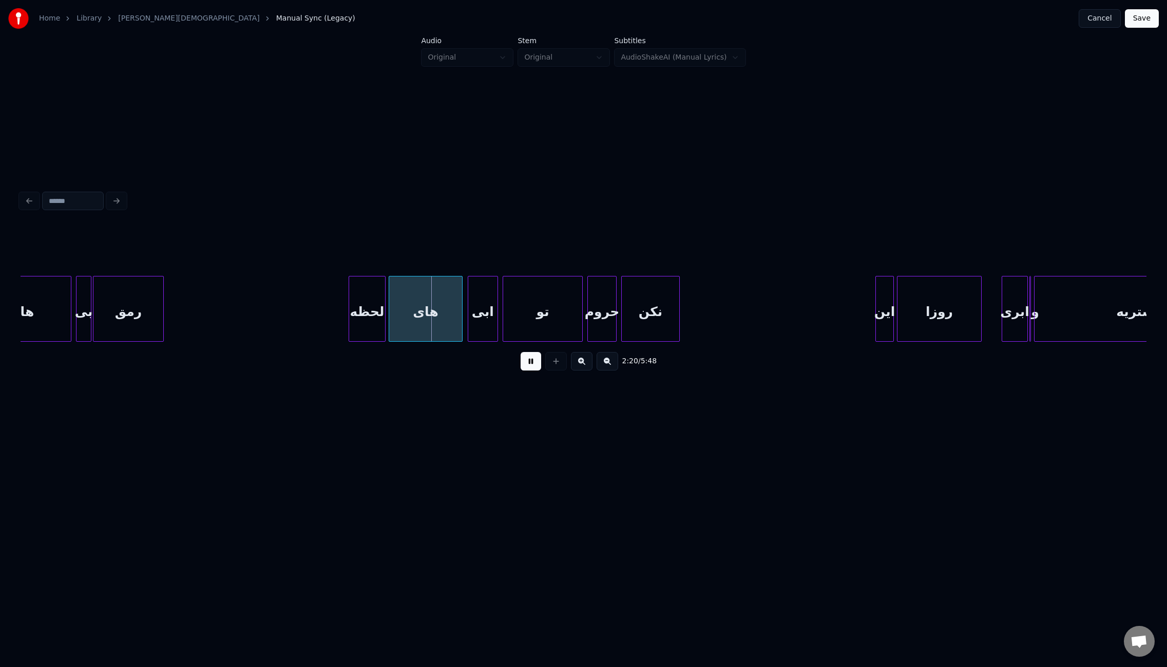
click at [468, 317] on div at bounding box center [469, 308] width 3 height 65
click at [483, 321] on div "ابی" at bounding box center [482, 311] width 31 height 70
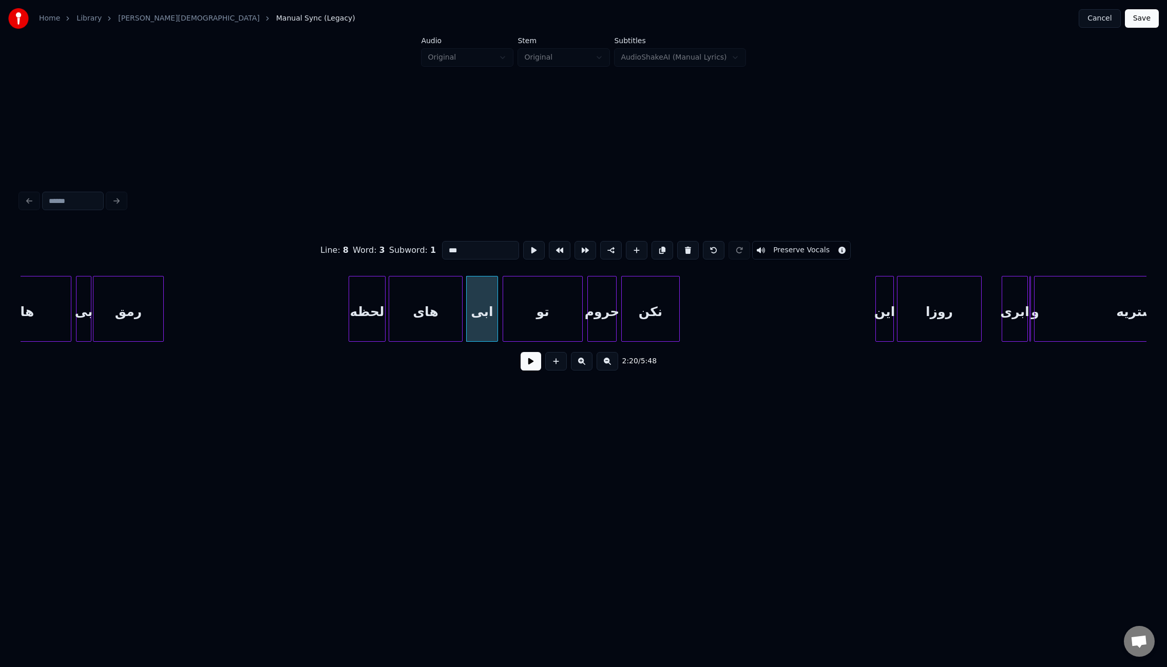
drag, startPoint x: 450, startPoint y: 245, endPoint x: 457, endPoint y: 246, distance: 6.2
click at [457, 246] on input "***" at bounding box center [480, 250] width 77 height 18
type input "***"
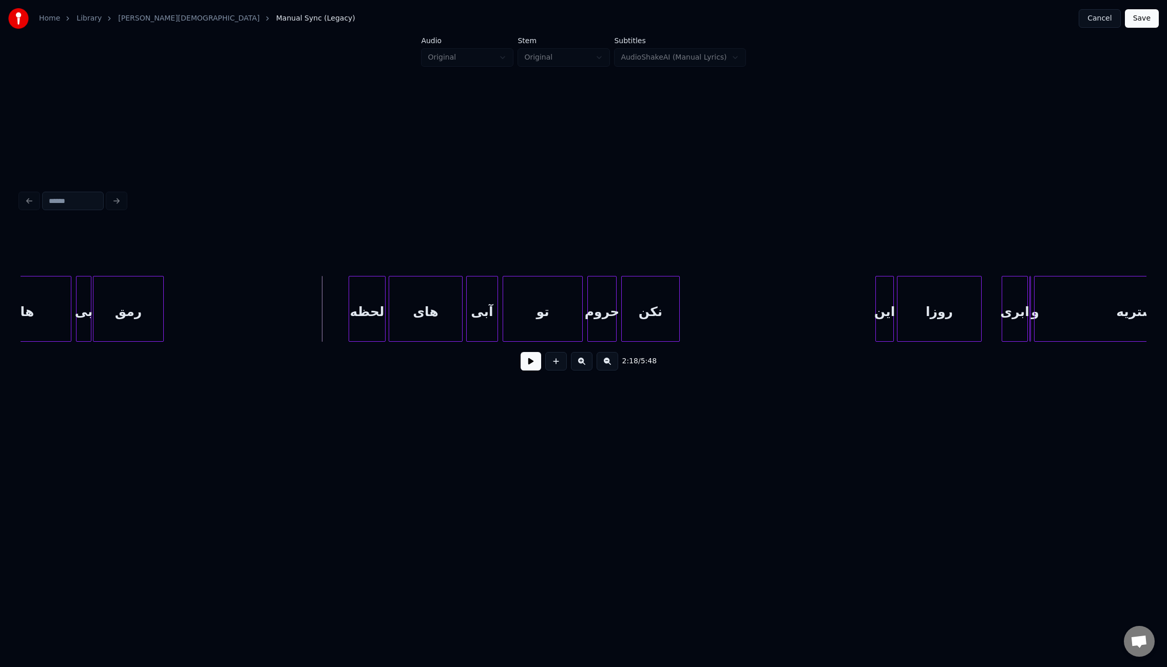
click at [542, 321] on div "تو" at bounding box center [542, 311] width 79 height 70
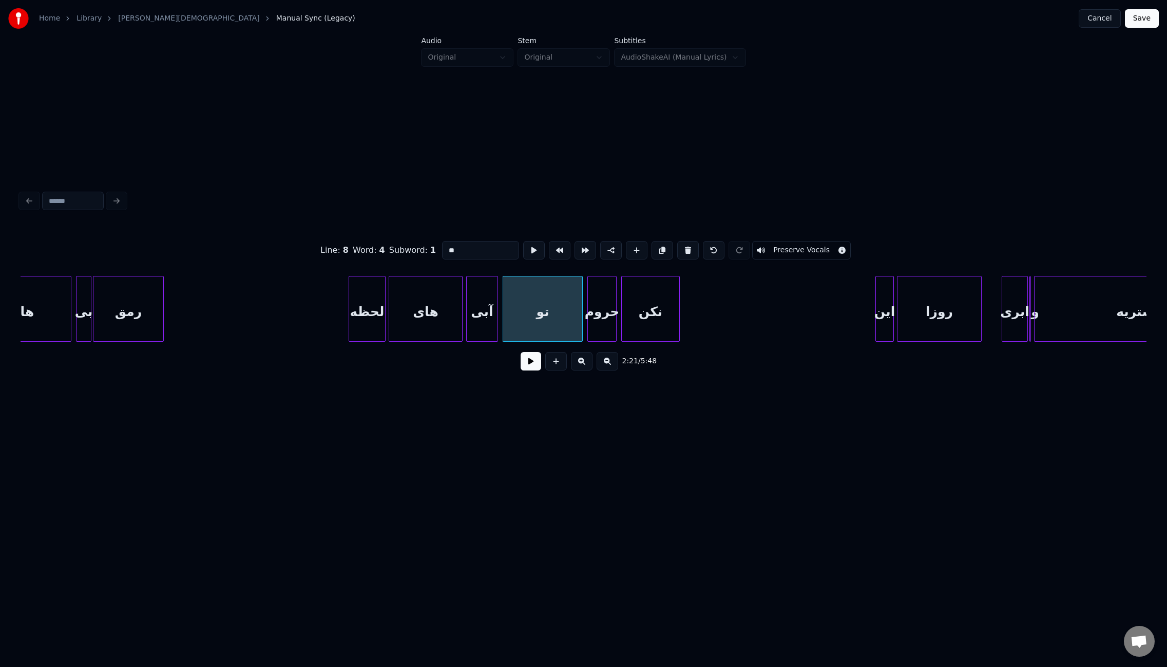
click at [538, 370] on button at bounding box center [531, 361] width 21 height 18
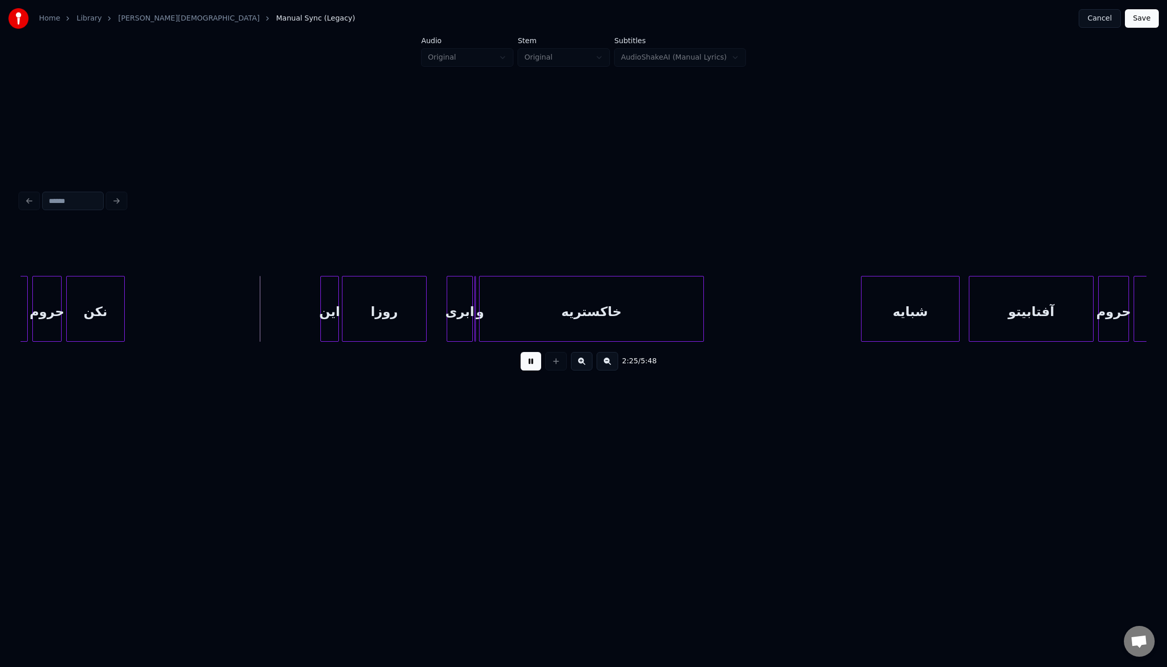
scroll to position [0, 10957]
click at [422, 299] on div at bounding box center [423, 308] width 3 height 65
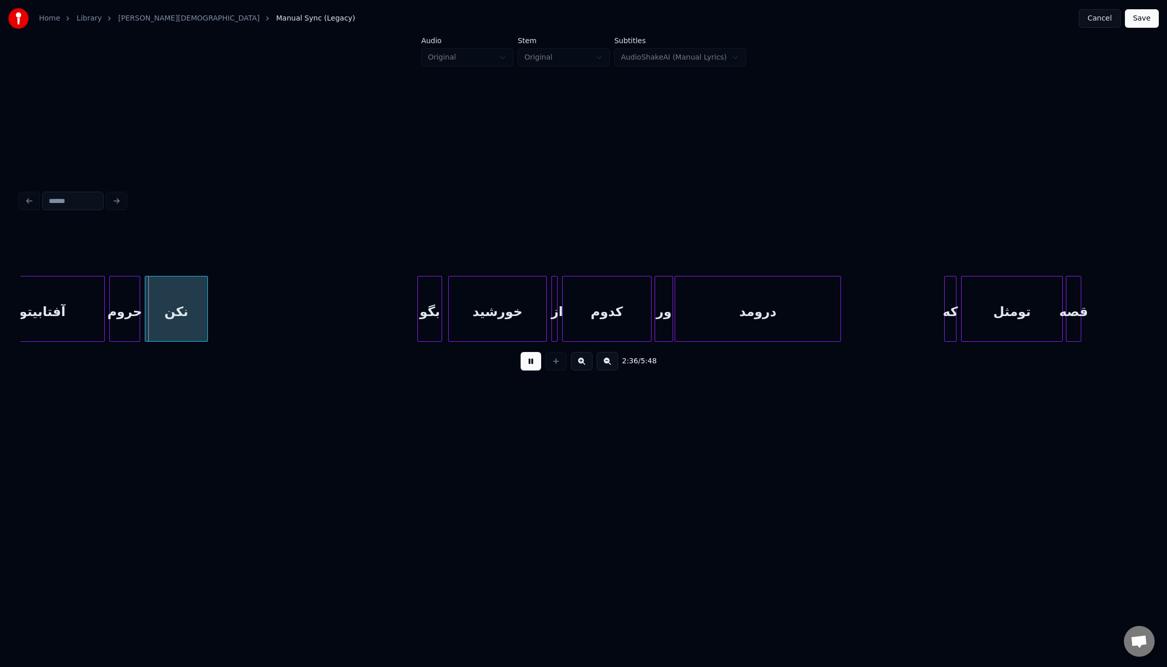
scroll to position [0, 11971]
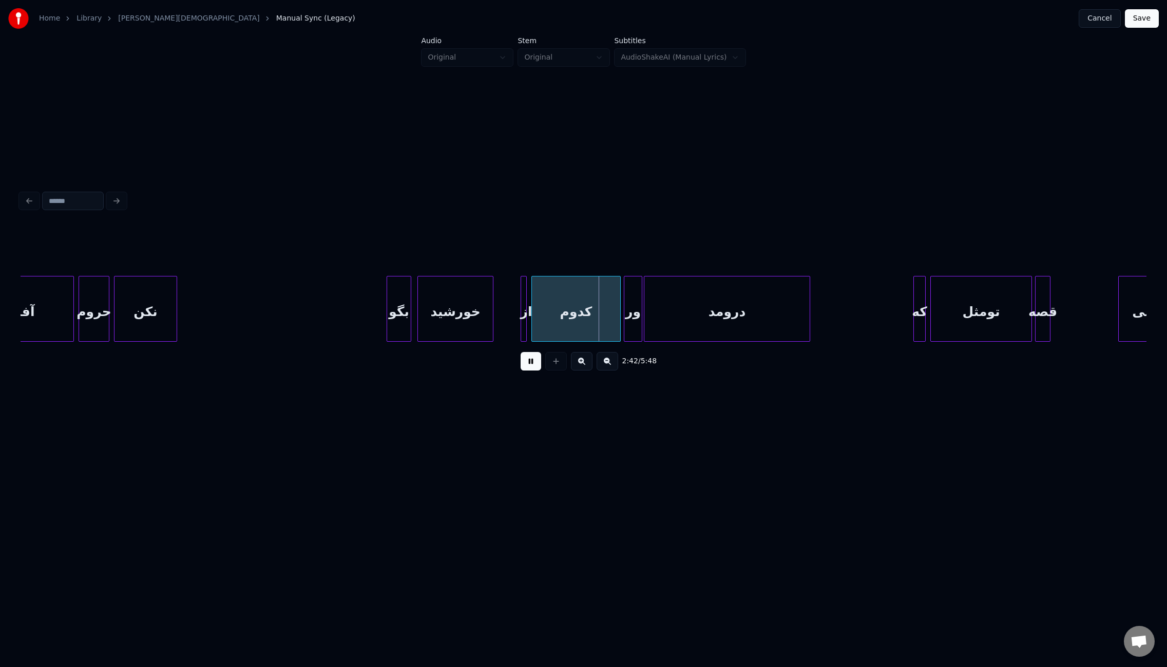
click at [492, 312] on div at bounding box center [491, 308] width 3 height 65
click at [502, 320] on div at bounding box center [502, 308] width 3 height 65
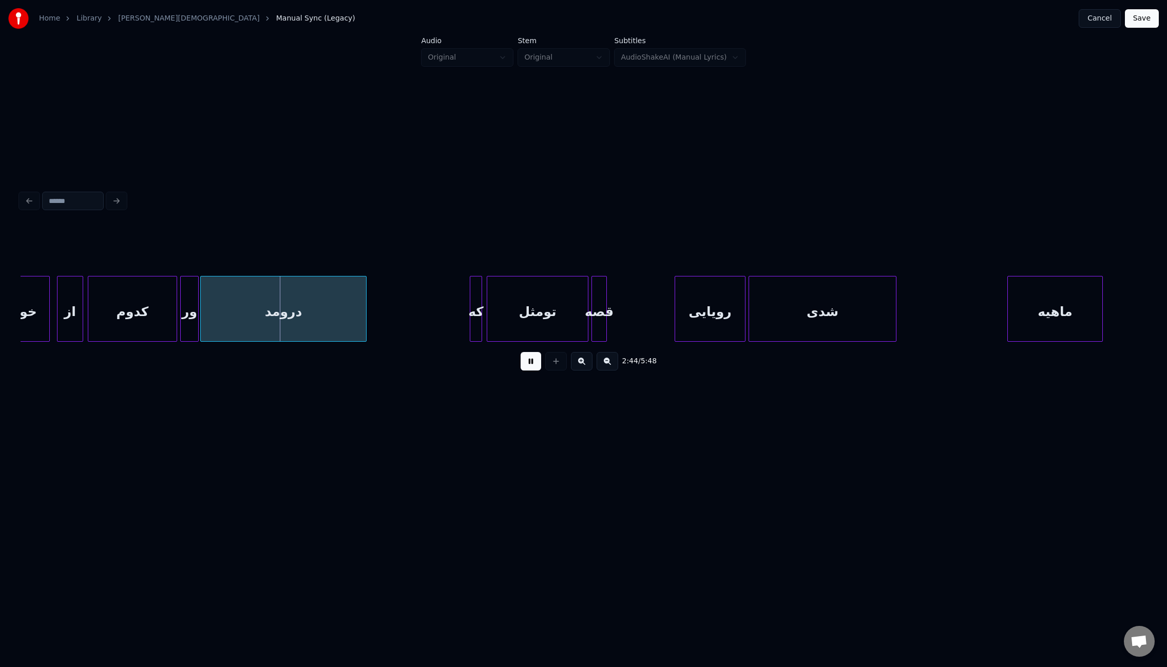
scroll to position [0, 12500]
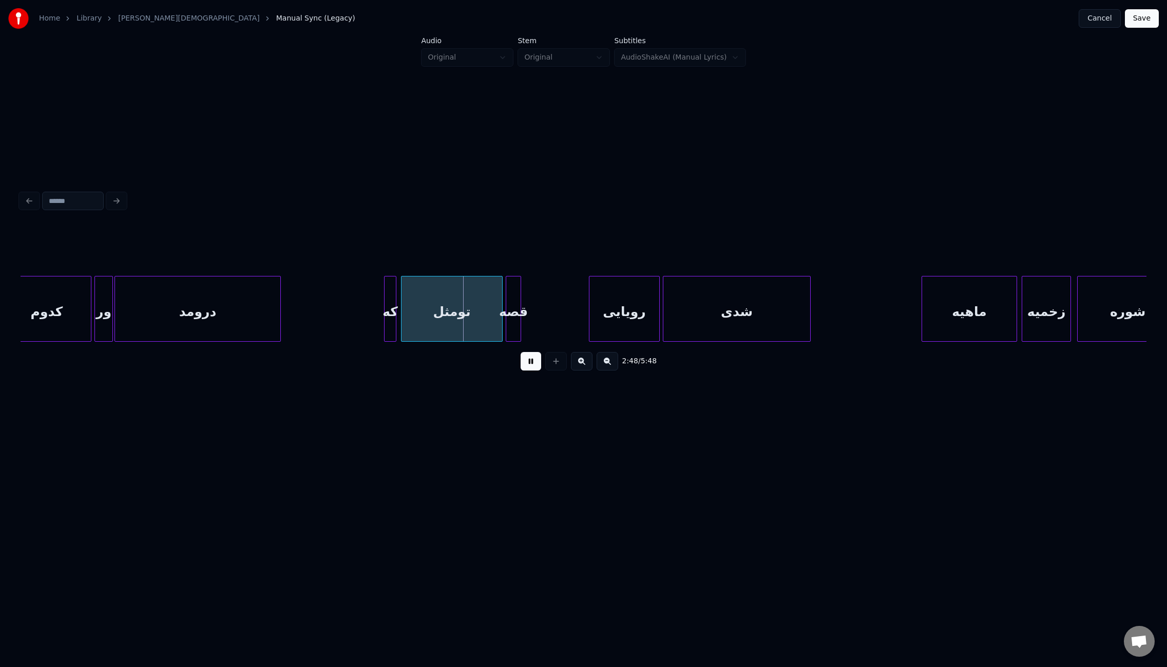
click at [474, 318] on div "تومثل" at bounding box center [452, 311] width 101 height 70
click at [458, 247] on input "*****" at bounding box center [483, 250] width 77 height 18
type input "******"
click at [533, 363] on button at bounding box center [531, 361] width 21 height 18
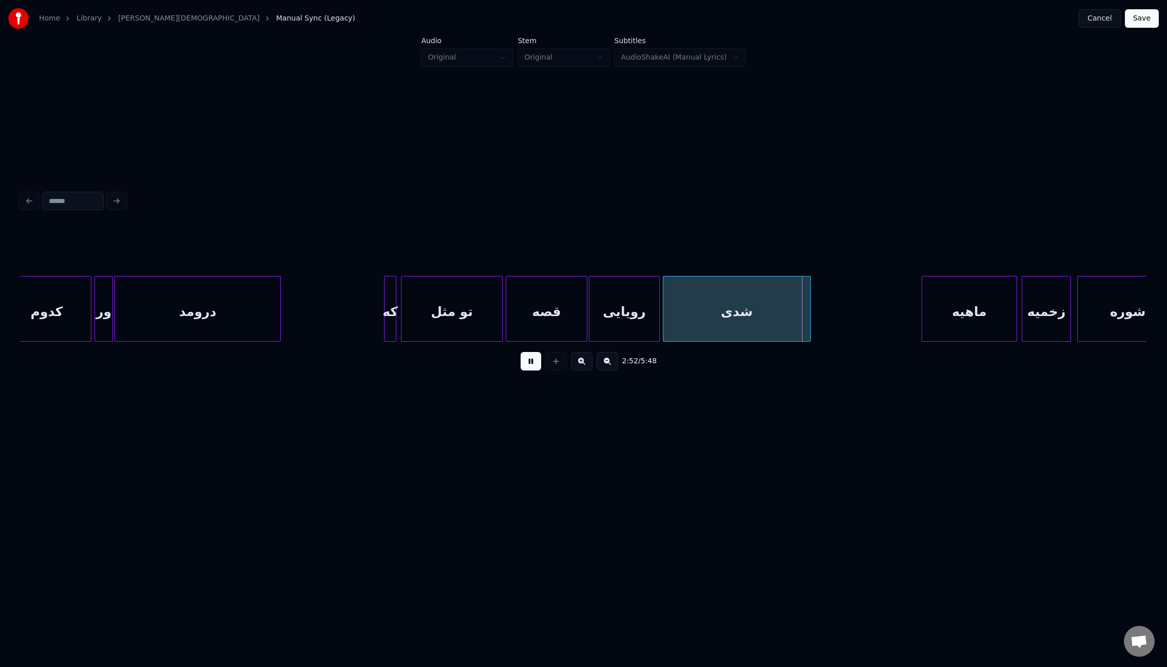
click at [585, 324] on div at bounding box center [585, 308] width 3 height 65
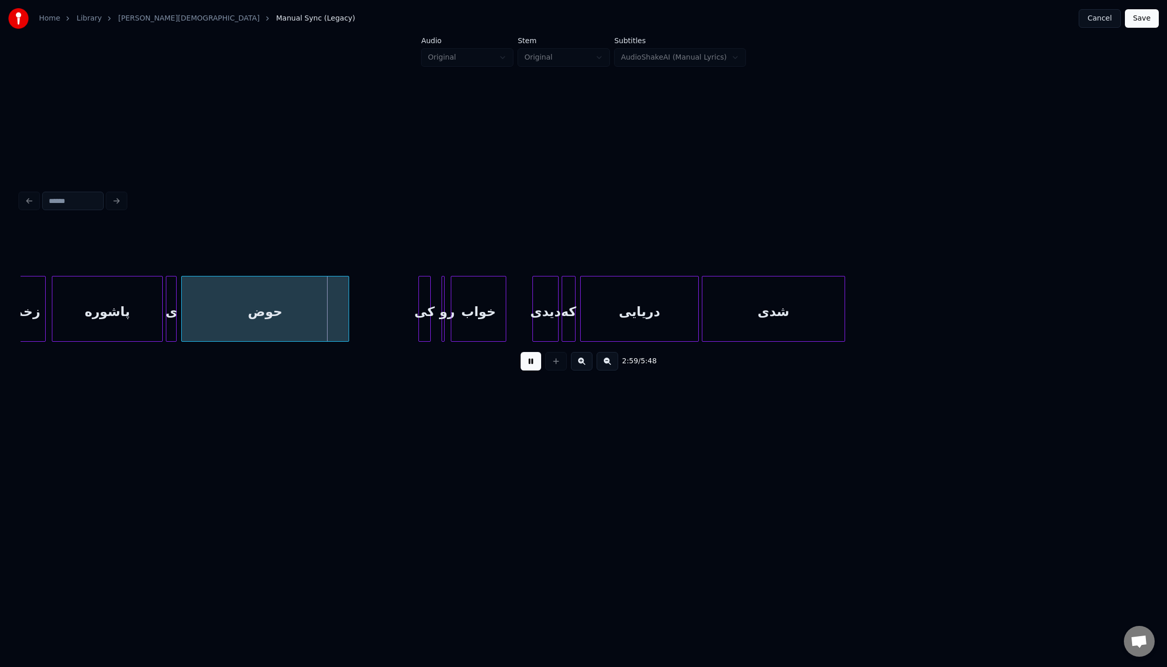
scroll to position [0, 13519]
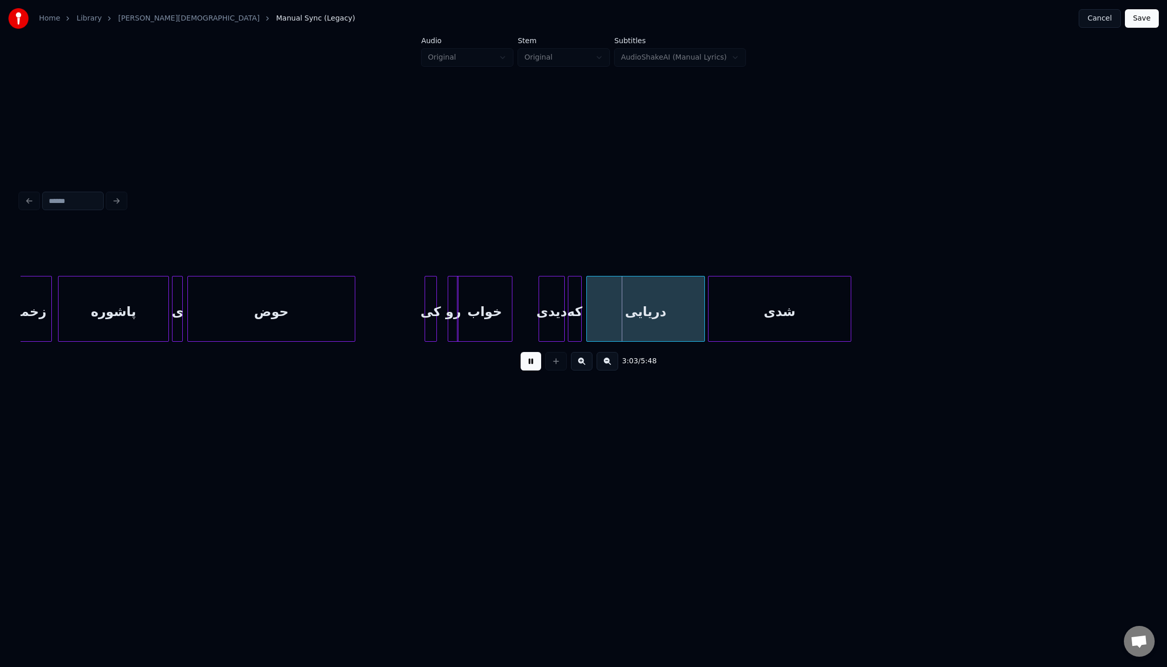
click at [451, 321] on div "رو" at bounding box center [453, 309] width 11 height 66
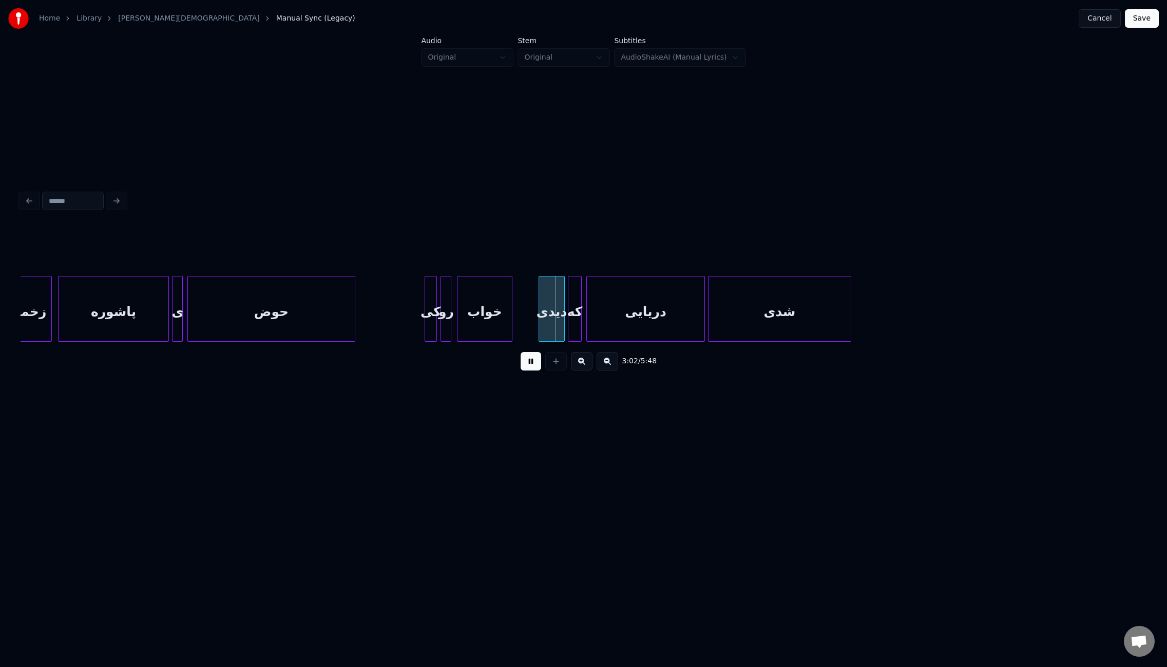
click at [444, 322] on div "رو" at bounding box center [446, 311] width 10 height 70
click at [448, 326] on div at bounding box center [449, 308] width 3 height 65
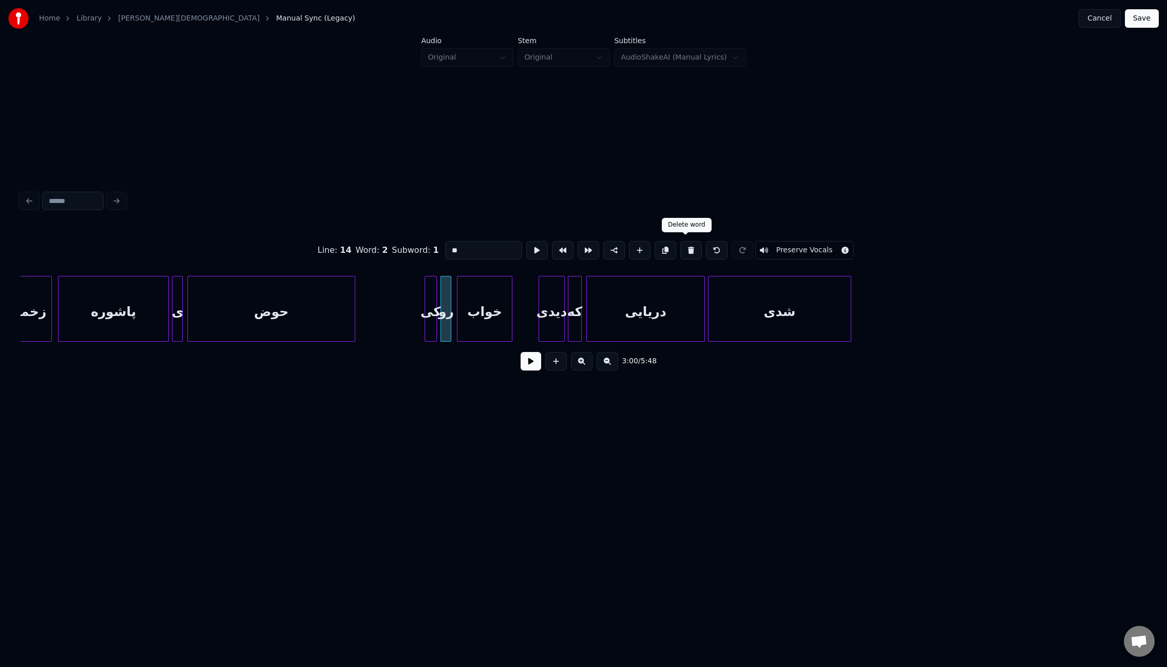
click at [686, 248] on button at bounding box center [691, 250] width 22 height 18
click at [429, 301] on div "کی" at bounding box center [430, 311] width 11 height 70
click at [446, 248] on input "**" at bounding box center [483, 250] width 77 height 18
click at [448, 246] on input "***" at bounding box center [483, 250] width 77 height 18
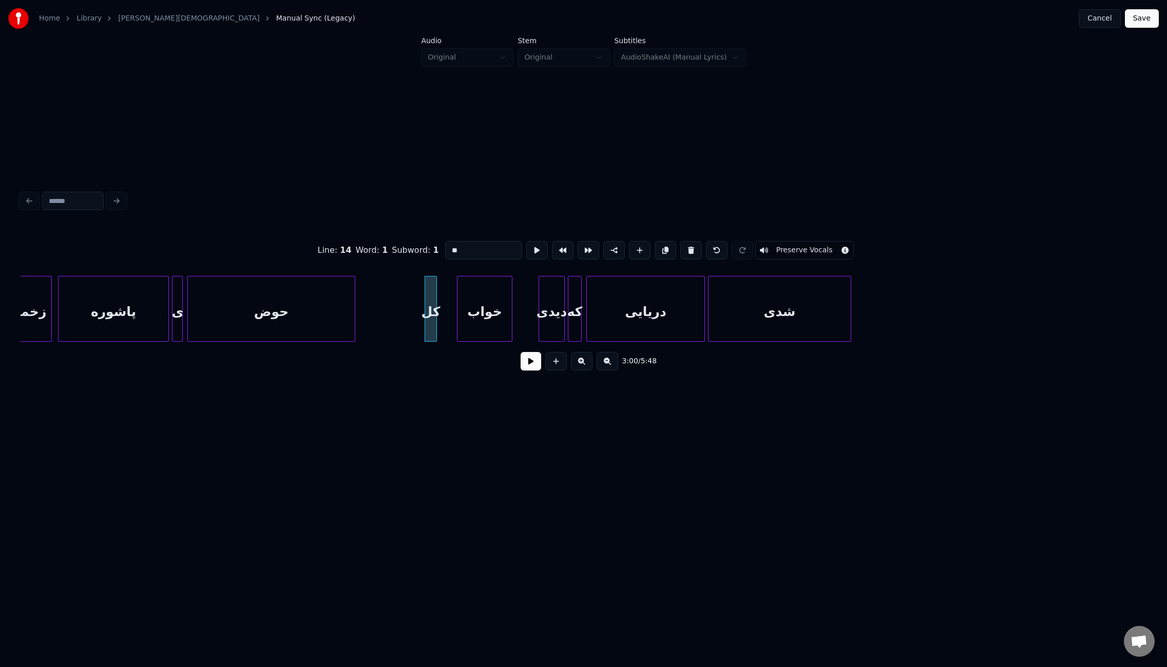
type input "*"
click at [436, 290] on div "کیو" at bounding box center [431, 309] width 12 height 66
click at [450, 291] on div at bounding box center [449, 308] width 3 height 65
click at [422, 295] on div at bounding box center [423, 308] width 3 height 65
type input "***"
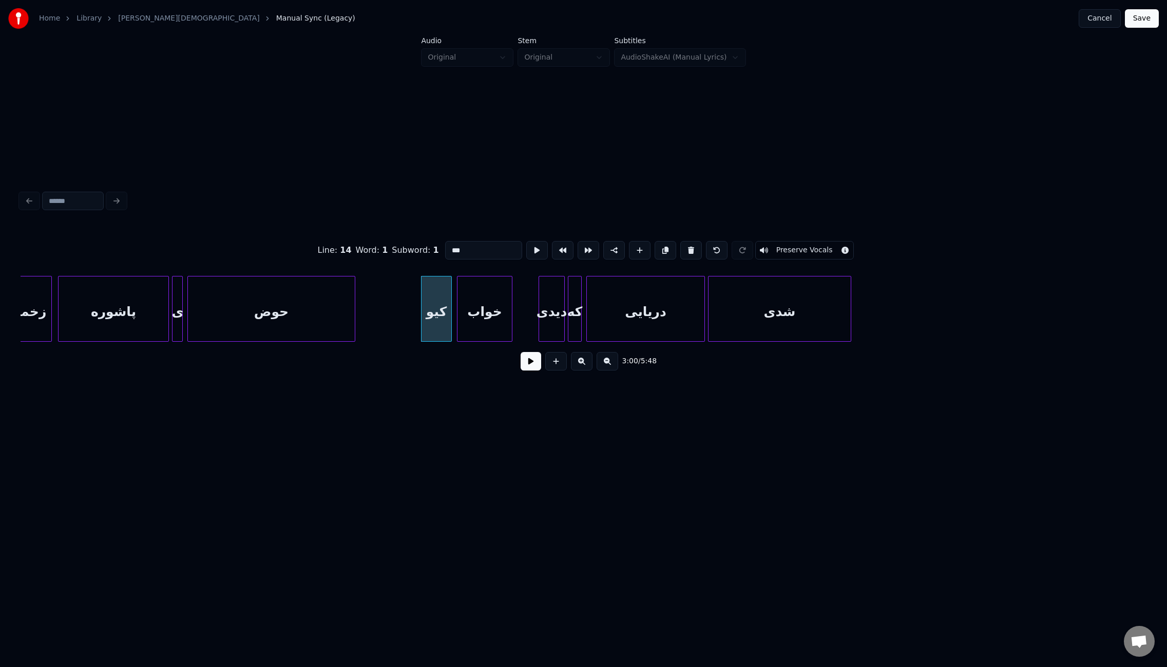
click at [536, 368] on button at bounding box center [531, 361] width 21 height 18
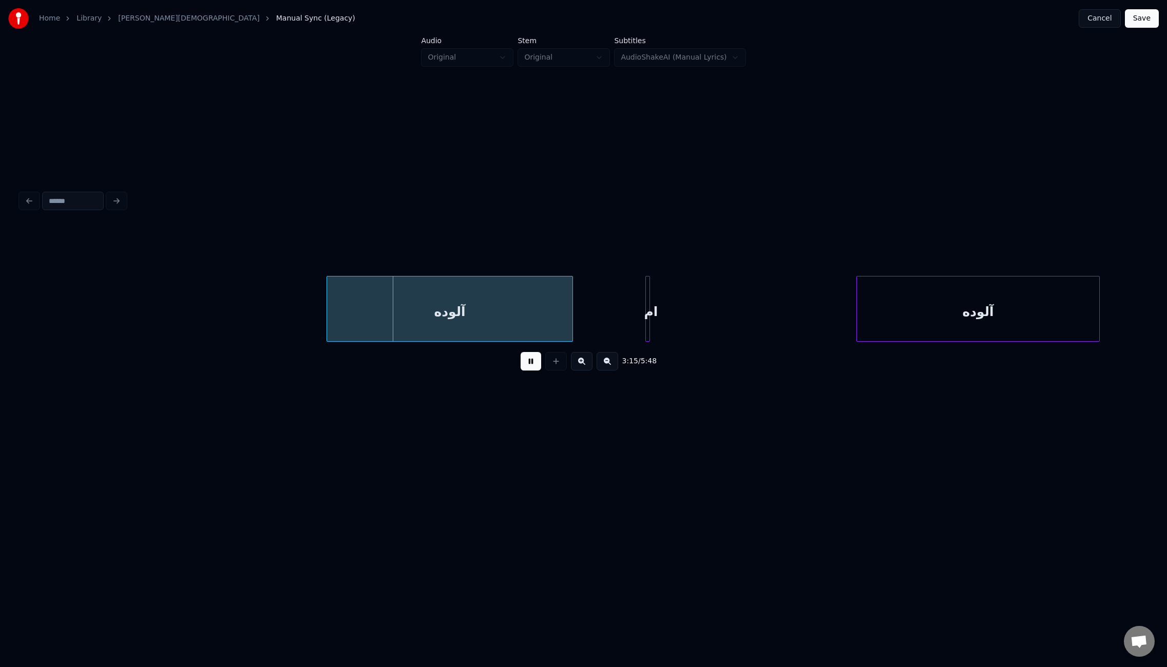
scroll to position [0, 14677]
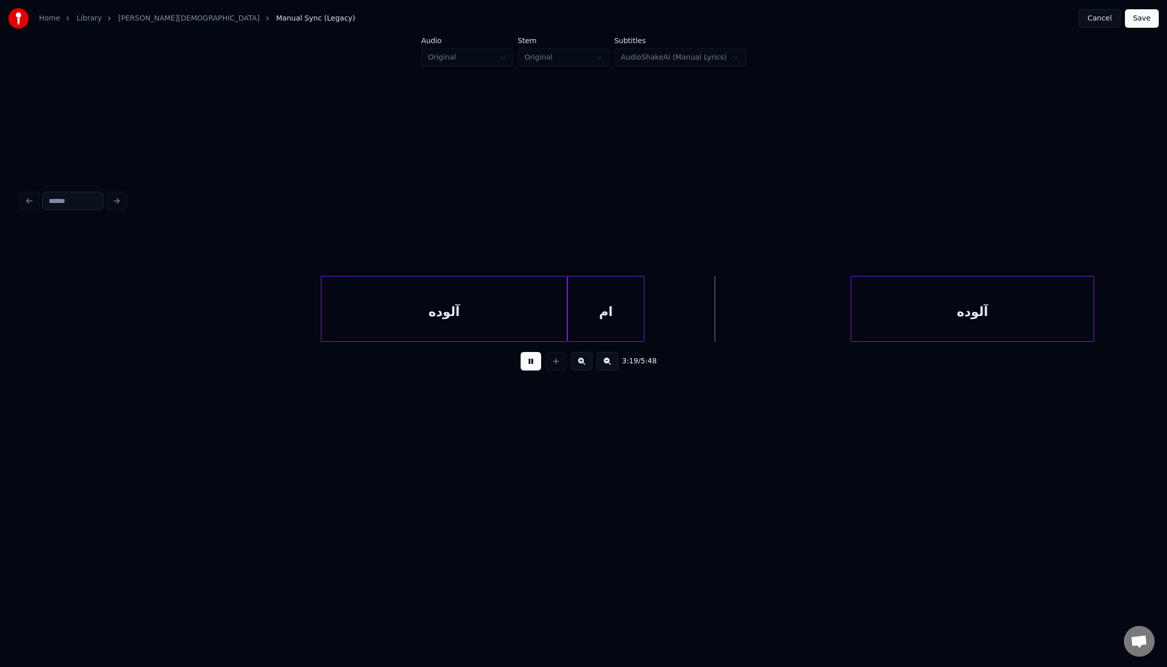
click at [568, 314] on div at bounding box center [569, 308] width 3 height 65
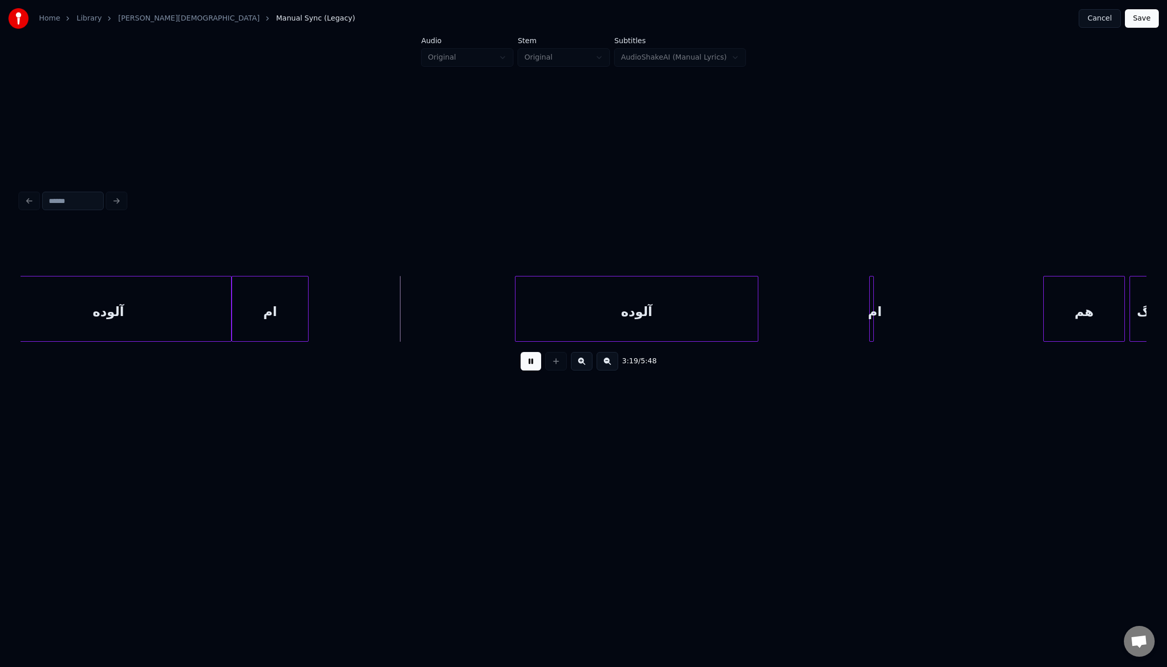
scroll to position [0, 15142]
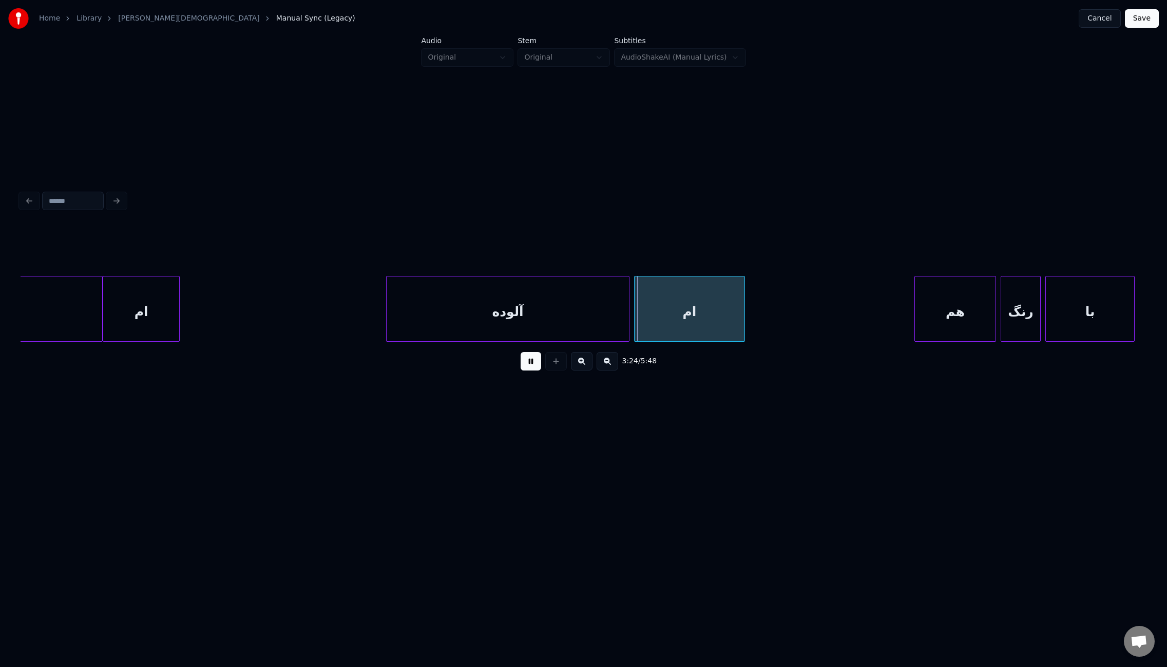
click at [634, 318] on div "ام" at bounding box center [689, 309] width 111 height 66
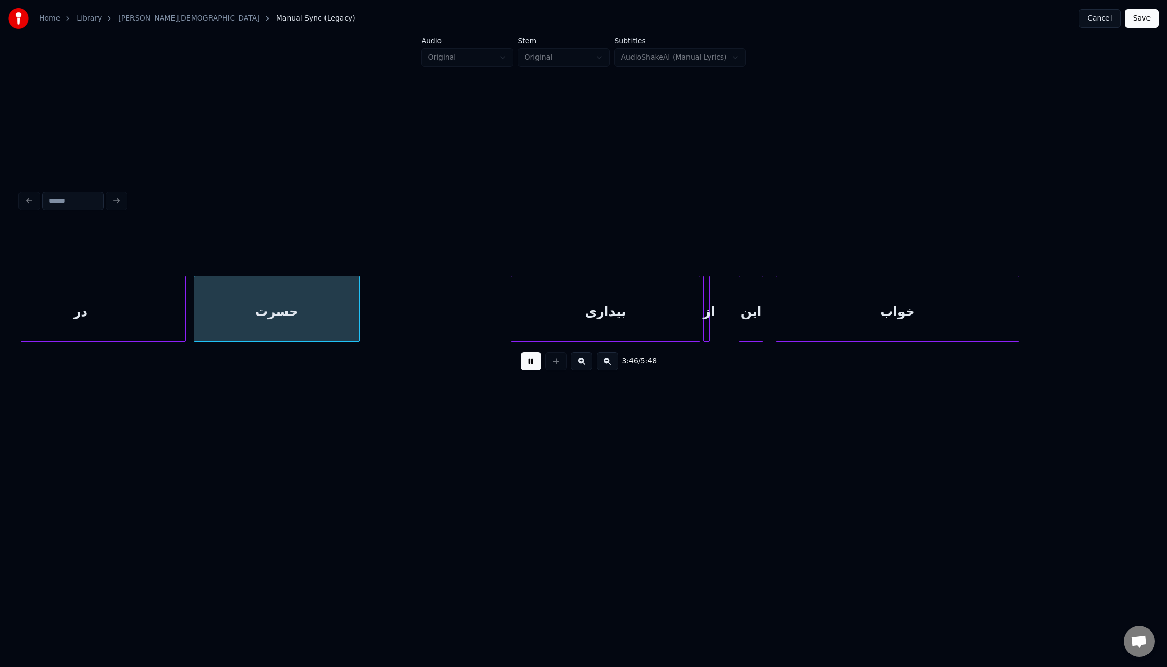
scroll to position [0, 17210]
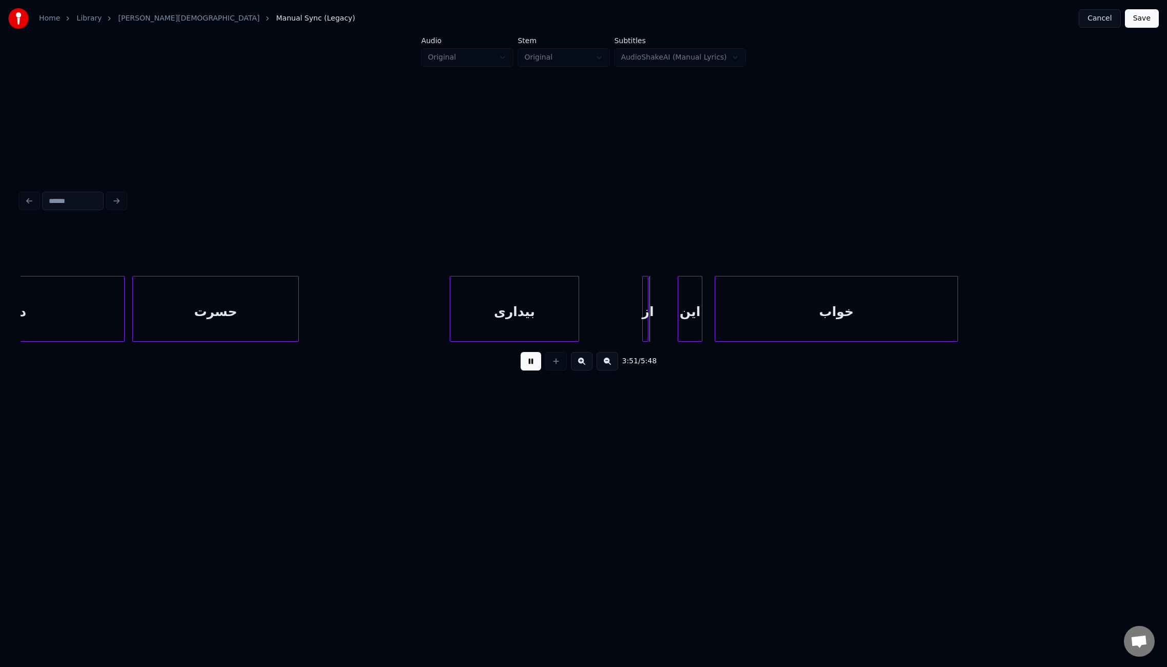
click at [577, 319] on div at bounding box center [577, 308] width 3 height 65
click at [583, 320] on div at bounding box center [584, 308] width 3 height 65
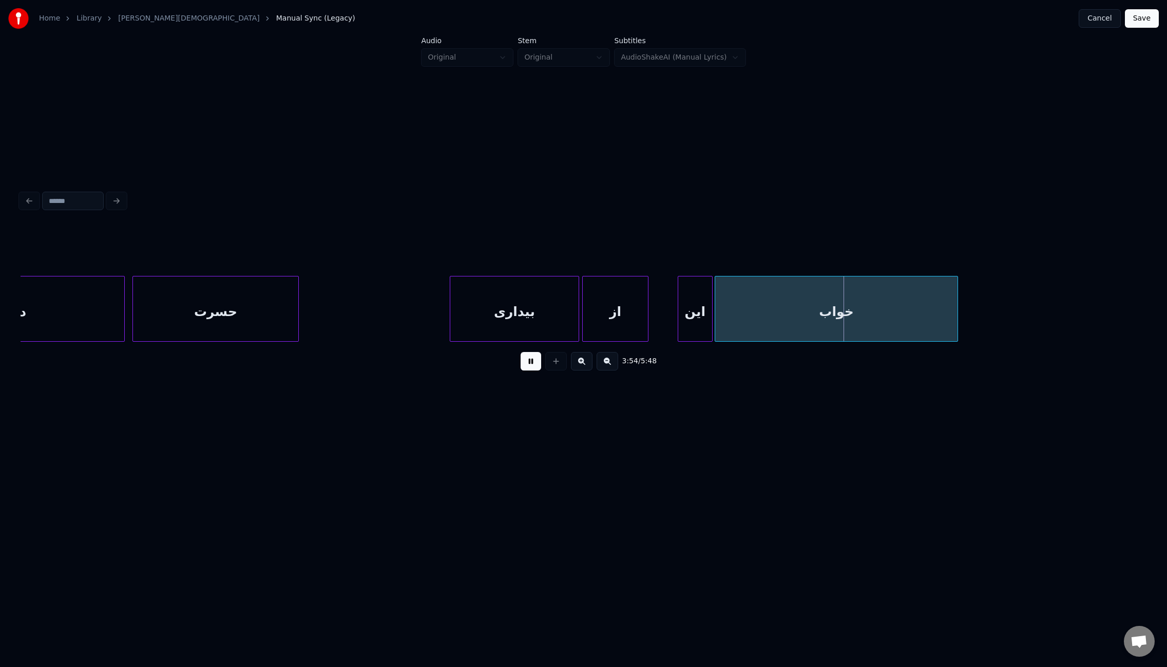
click at [711, 316] on div at bounding box center [710, 308] width 3 height 65
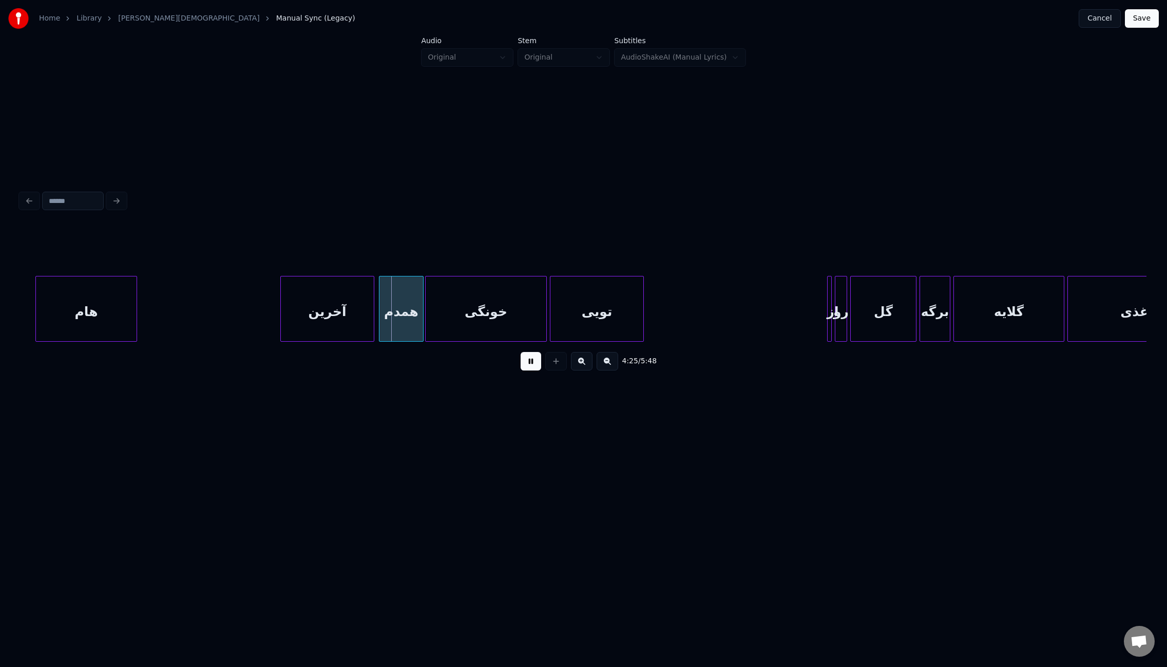
scroll to position [0, 20108]
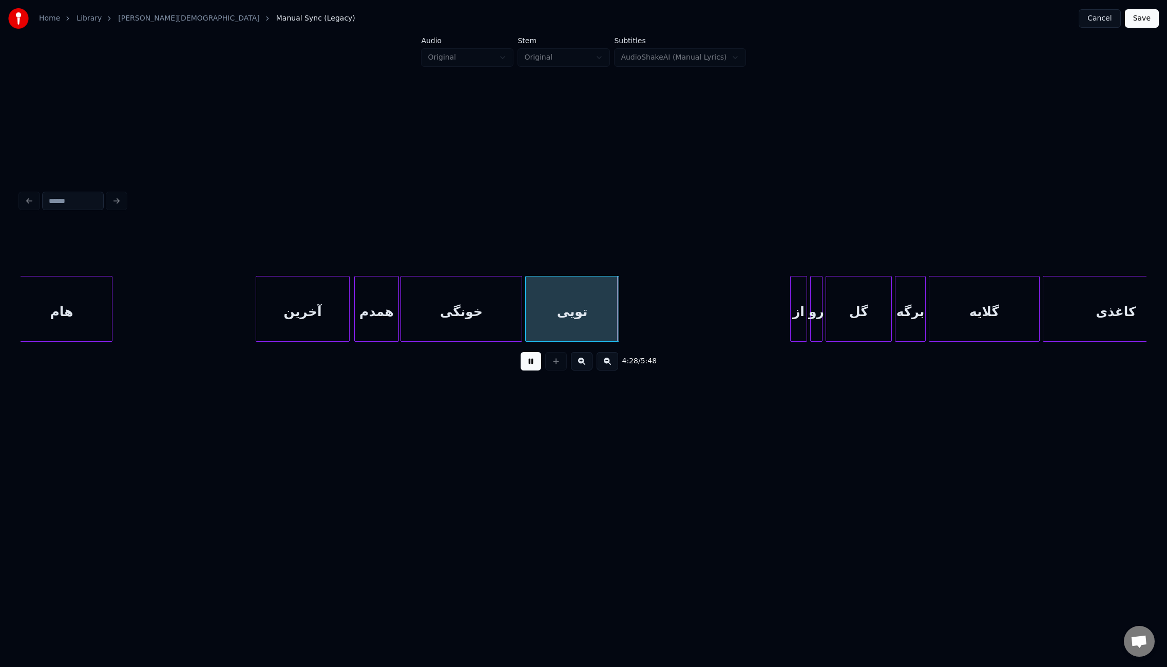
click at [791, 318] on div at bounding box center [792, 308] width 3 height 65
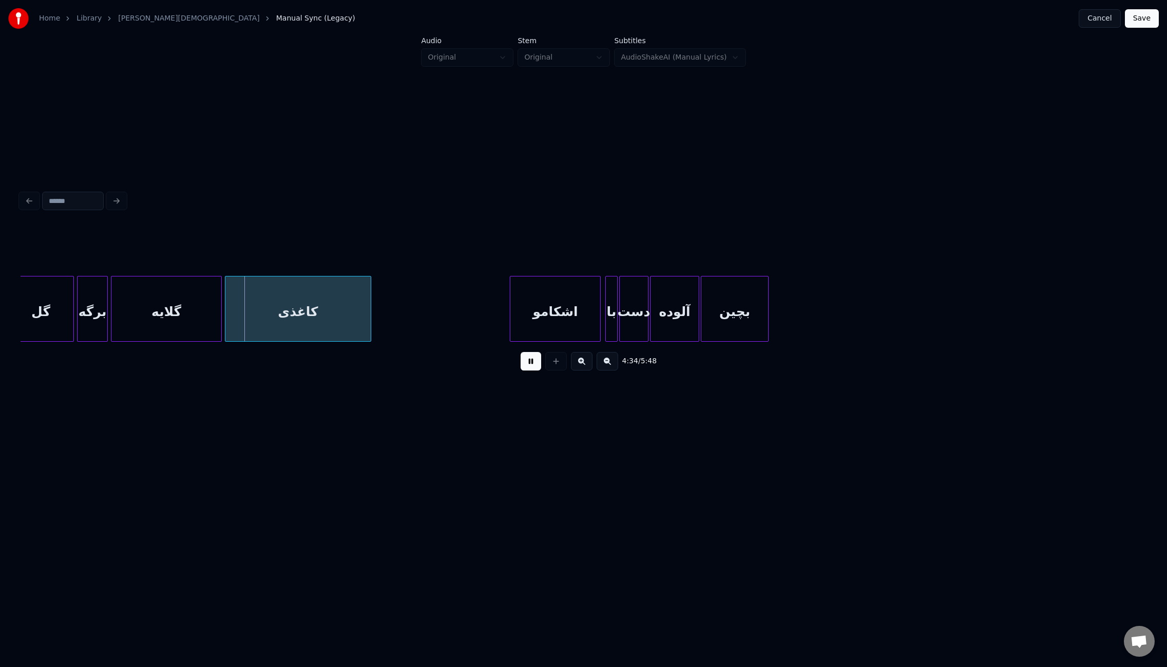
scroll to position [0, 20950]
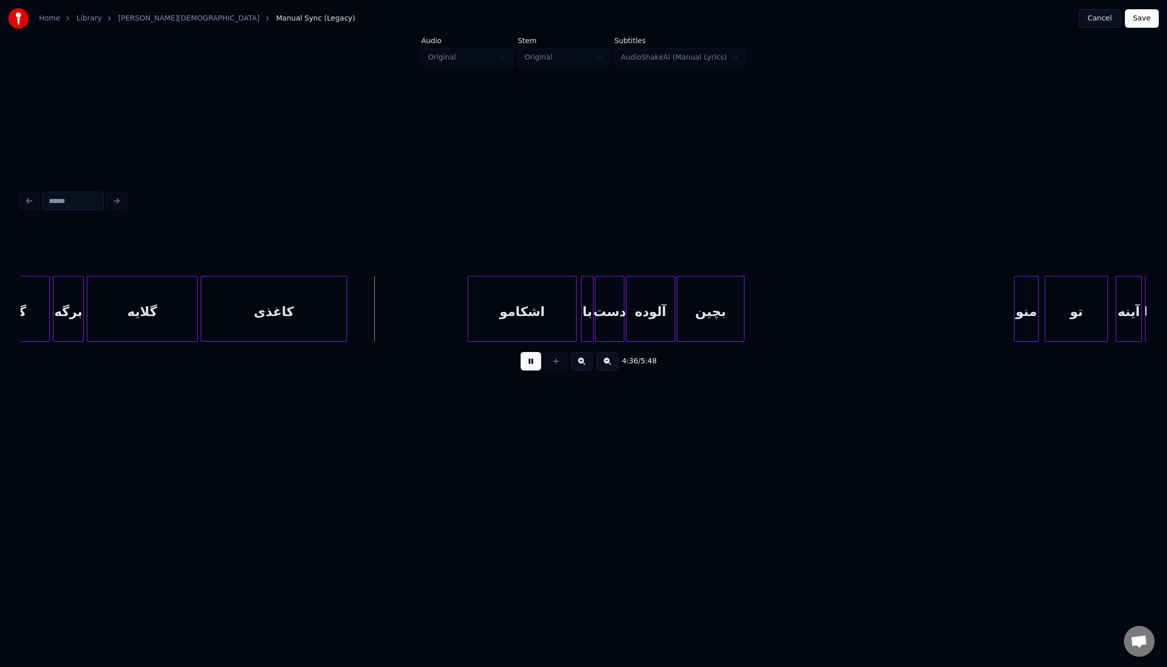
click at [469, 307] on div at bounding box center [469, 308] width 3 height 65
click at [793, 328] on div "بچین" at bounding box center [789, 311] width 67 height 70
click at [849, 323] on div at bounding box center [850, 308] width 3 height 65
click at [750, 328] on div at bounding box center [750, 308] width 3 height 65
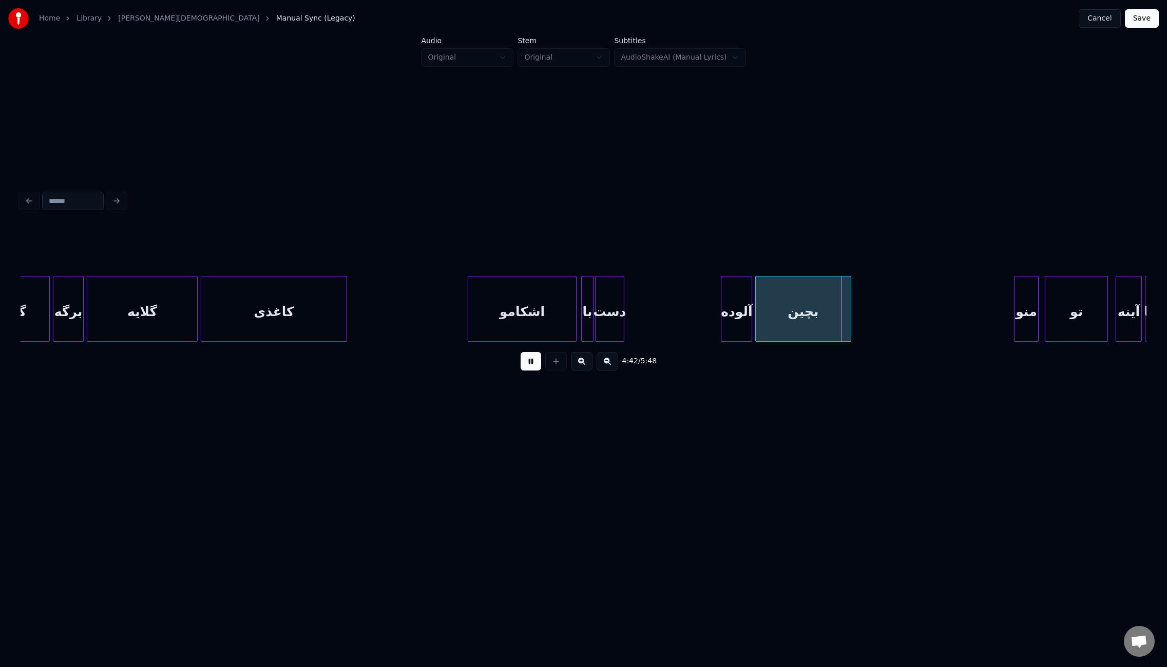
click at [723, 320] on div at bounding box center [722, 308] width 3 height 65
click at [692, 320] on div at bounding box center [692, 308] width 3 height 65
click at [689, 319] on div at bounding box center [689, 308] width 3 height 65
click at [685, 320] on div at bounding box center [683, 308] width 3 height 65
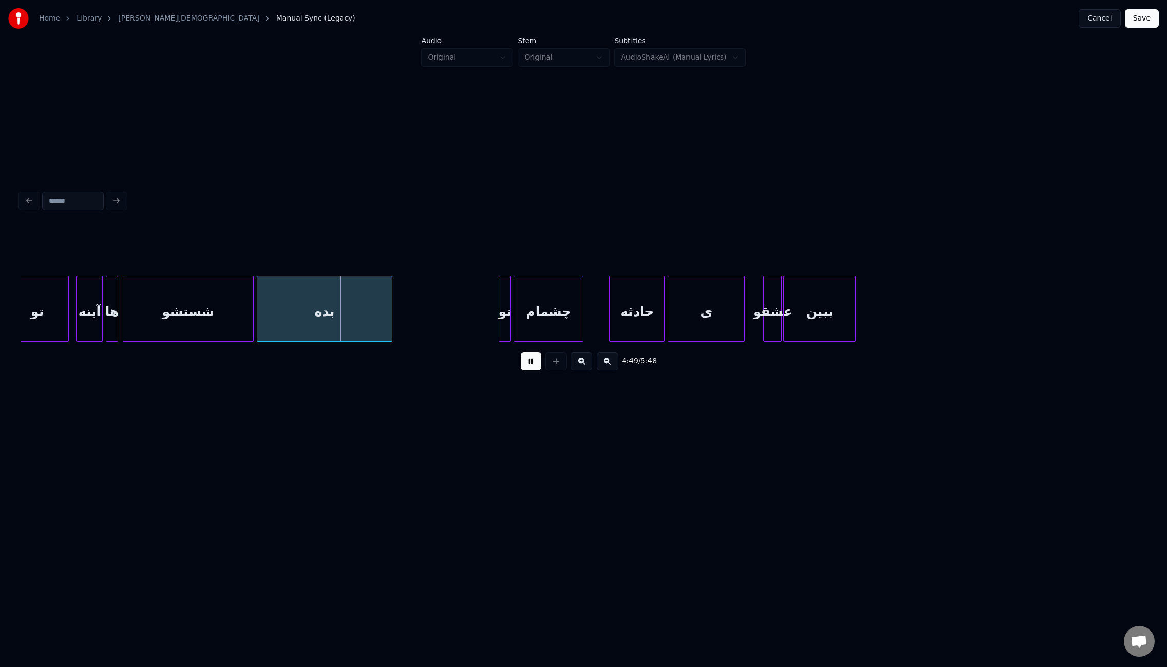
scroll to position [0, 22008]
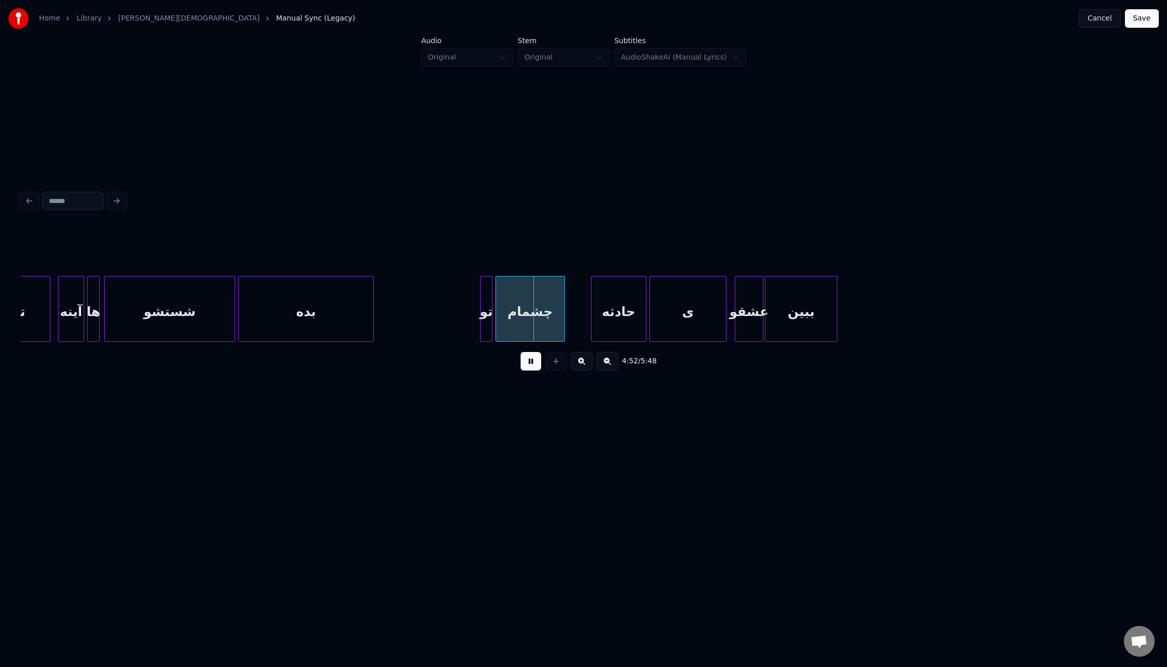
click at [735, 318] on div at bounding box center [736, 308] width 3 height 65
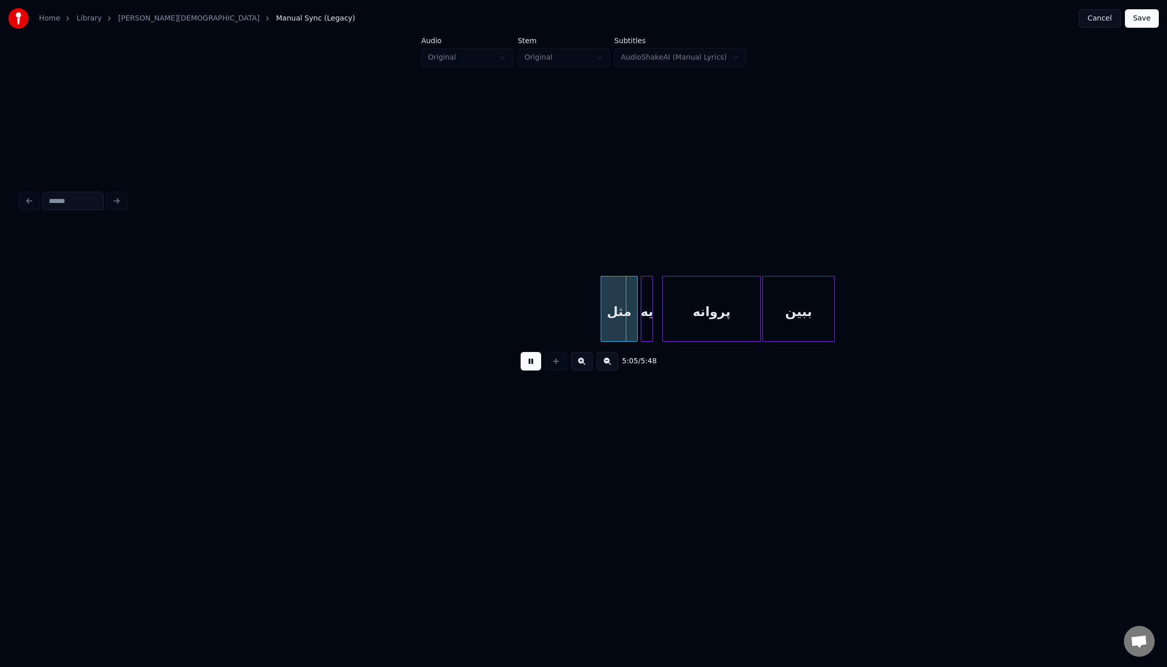
scroll to position [0, 23174]
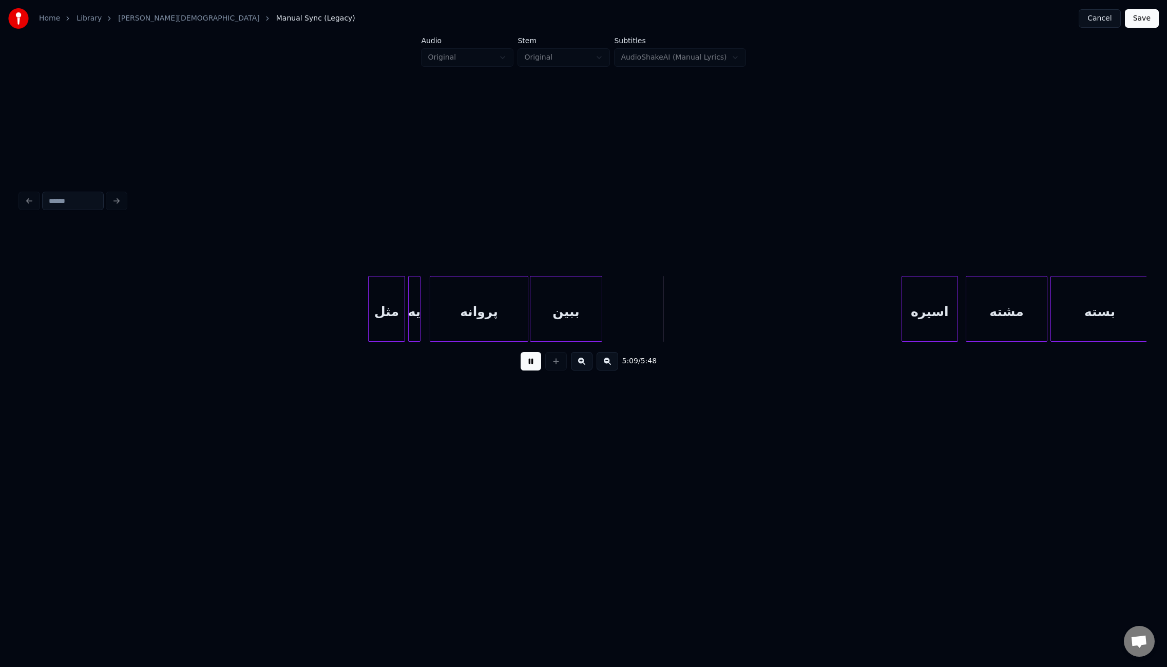
click at [904, 309] on div at bounding box center [903, 308] width 3 height 65
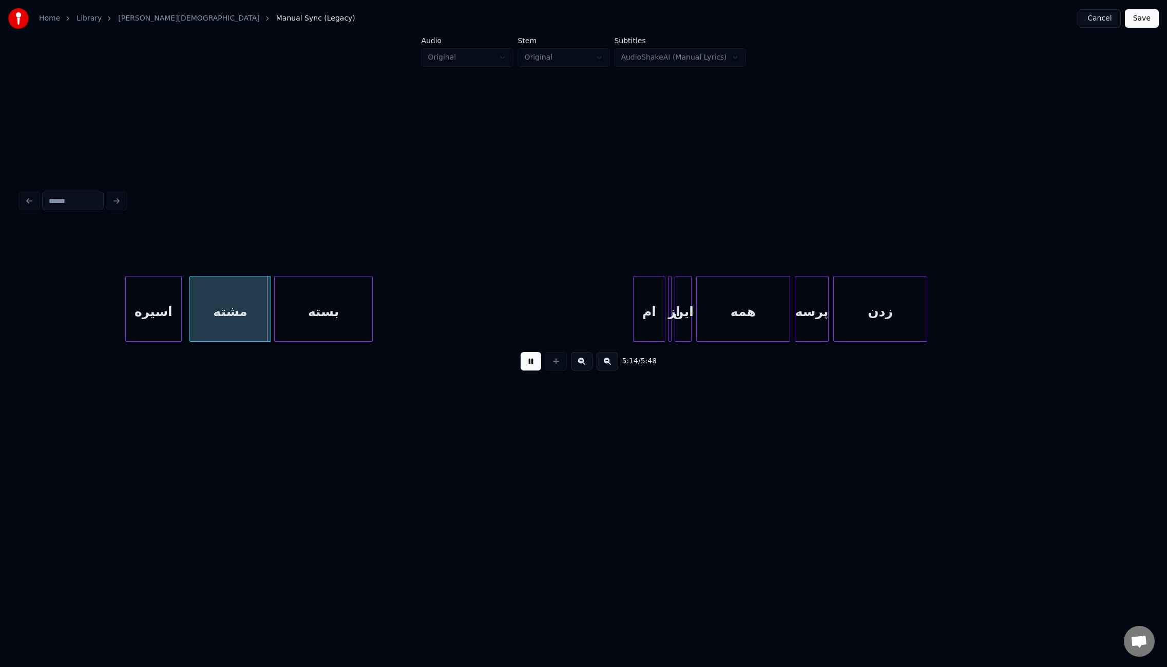
scroll to position [0, 23974]
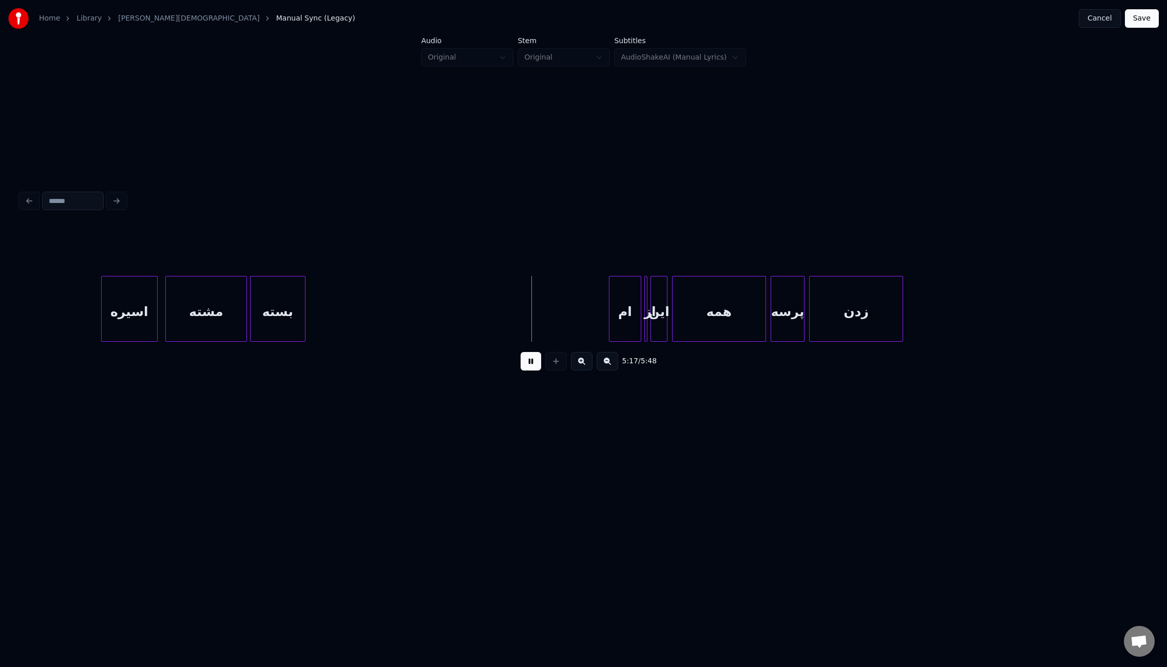
click at [302, 302] on div at bounding box center [303, 308] width 3 height 65
click at [284, 294] on div at bounding box center [284, 308] width 3 height 65
click at [294, 311] on div "ام" at bounding box center [303, 311] width 31 height 70
click at [347, 313] on div at bounding box center [348, 308] width 3 height 65
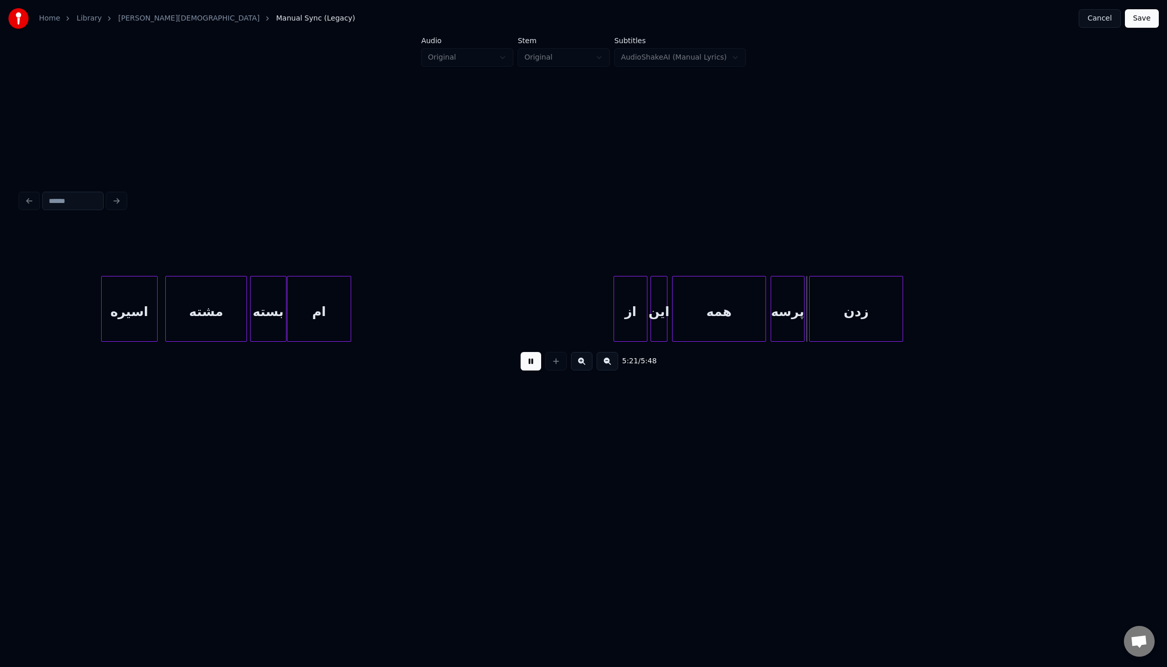
click at [617, 316] on div "از" at bounding box center [630, 311] width 33 height 70
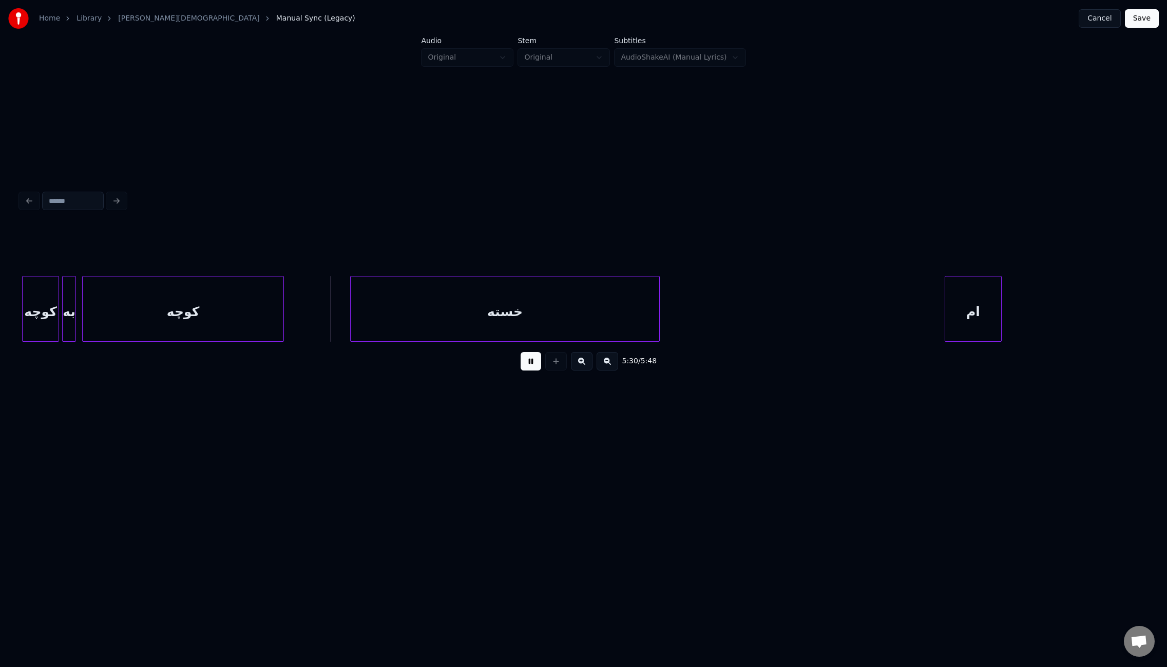
scroll to position [0, 24993]
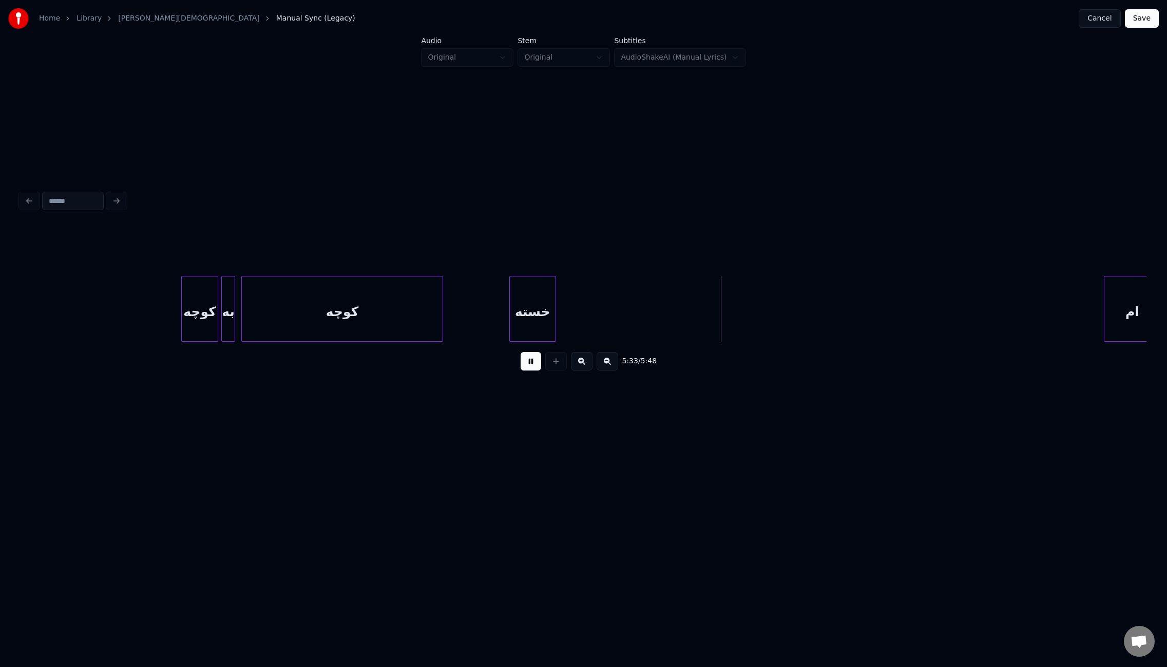
click at [554, 320] on div at bounding box center [554, 308] width 3 height 65
click at [575, 308] on div "ام" at bounding box center [577, 311] width 56 height 70
click at [955, 331] on div at bounding box center [953, 308] width 3 height 65
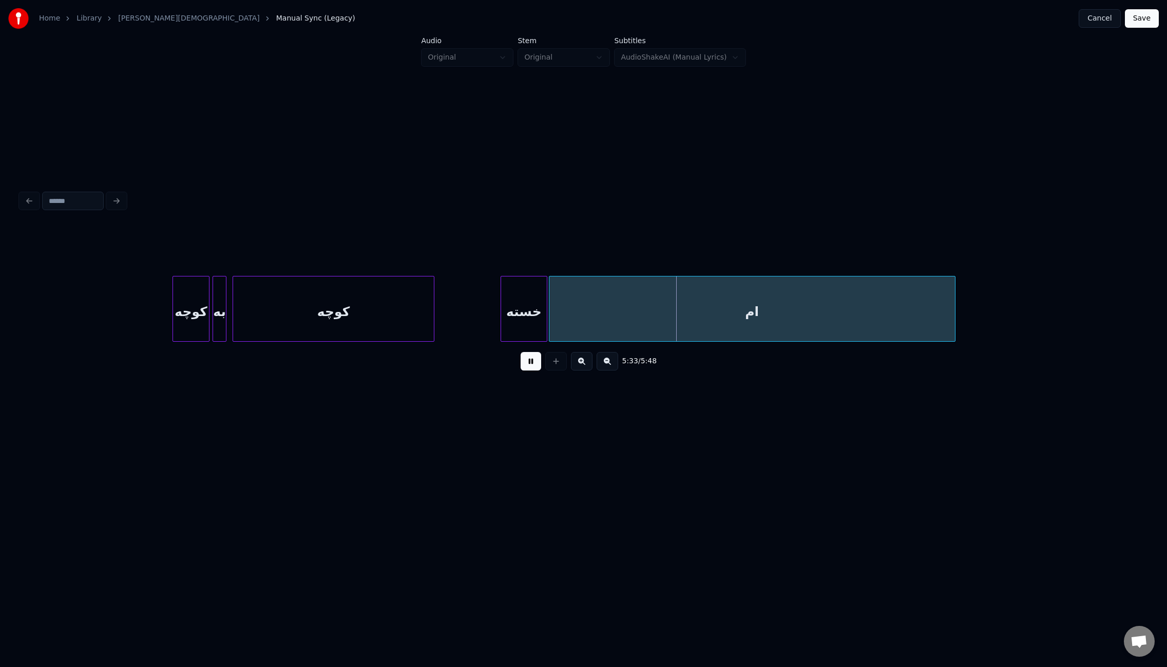
click at [1142, 21] on button "Save" at bounding box center [1142, 18] width 34 height 18
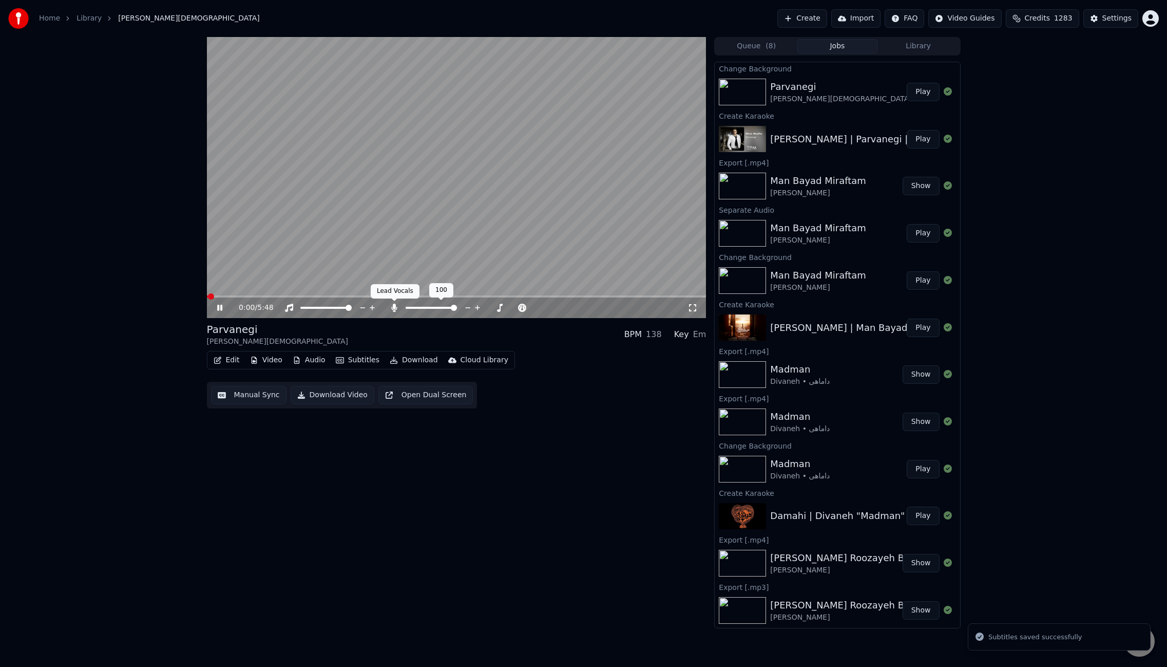
click at [393, 309] on icon at bounding box center [395, 307] width 6 height 8
click at [296, 295] on span at bounding box center [457, 296] width 500 height 2
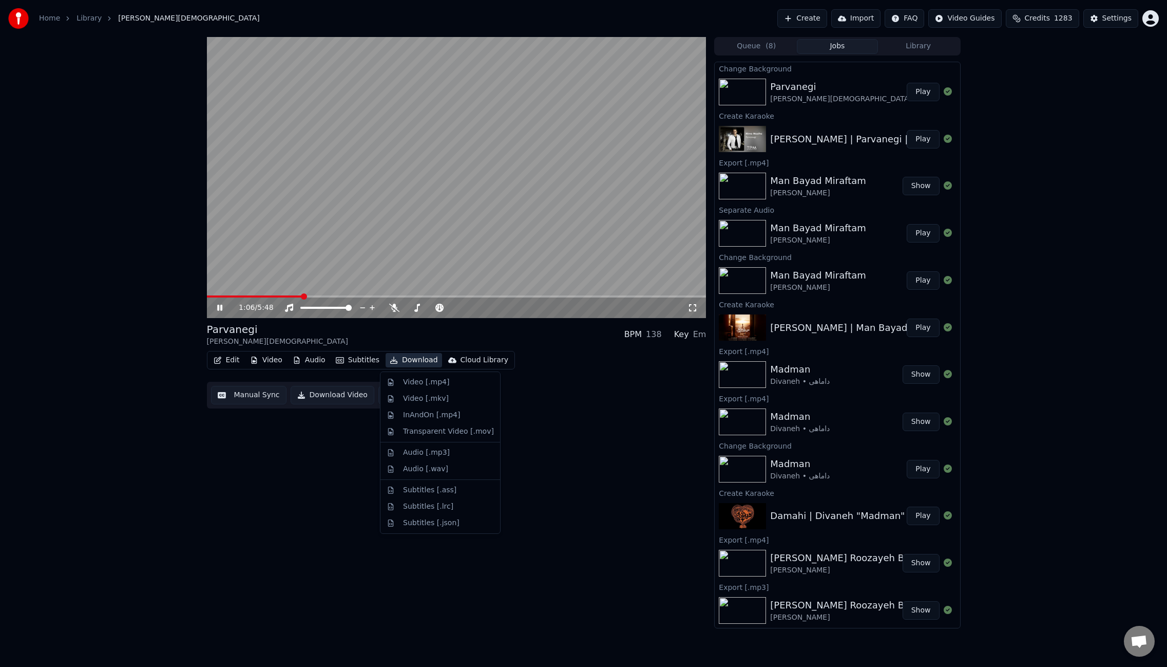
click at [406, 360] on button "Download" at bounding box center [414, 360] width 56 height 14
click at [433, 379] on div "Video [.mp4]" at bounding box center [426, 382] width 46 height 10
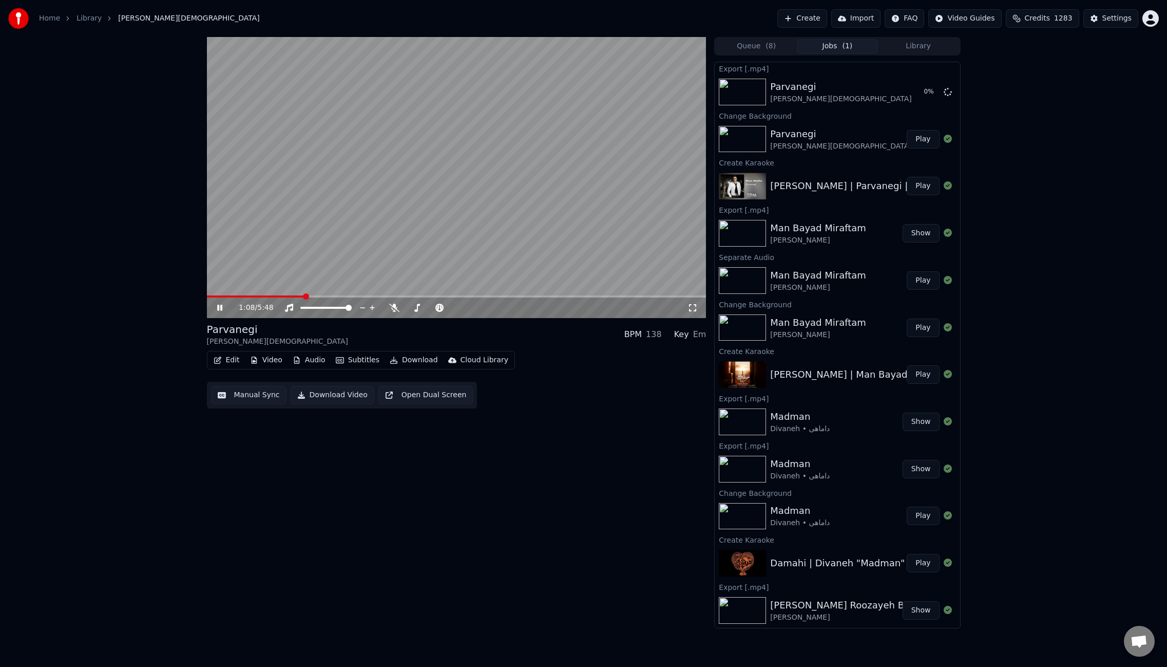
click at [231, 358] on button "Edit" at bounding box center [227, 360] width 34 height 14
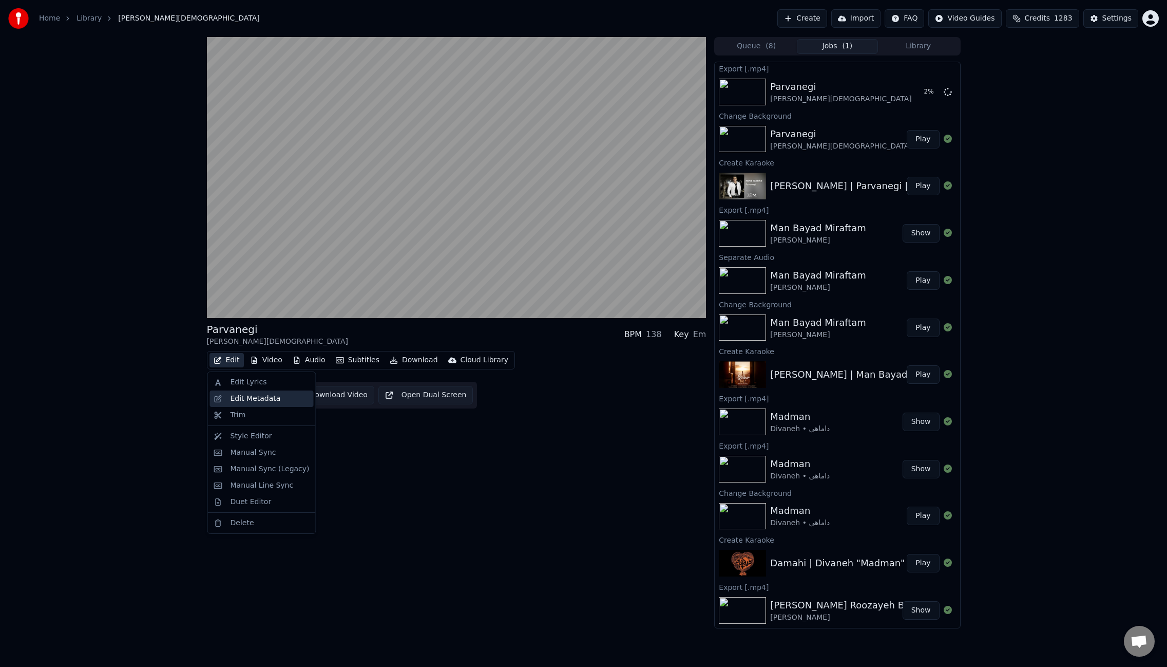
click at [255, 401] on div "Edit Metadata" at bounding box center [256, 398] width 50 height 10
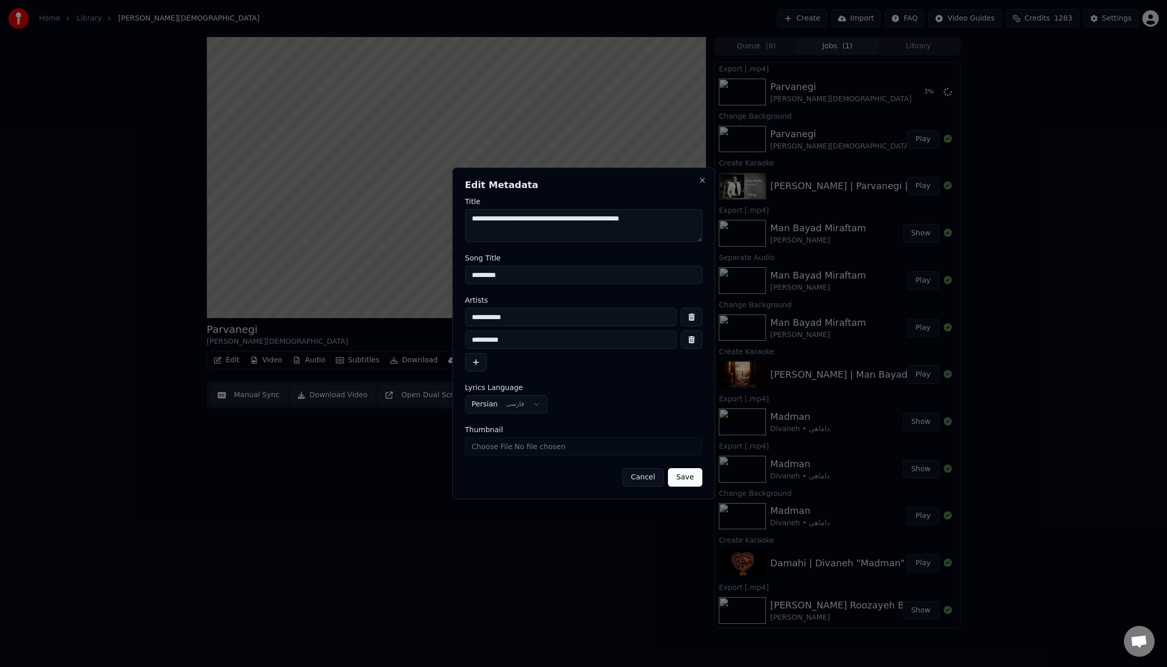
click at [575, 221] on textarea "**********" at bounding box center [583, 225] width 237 height 33
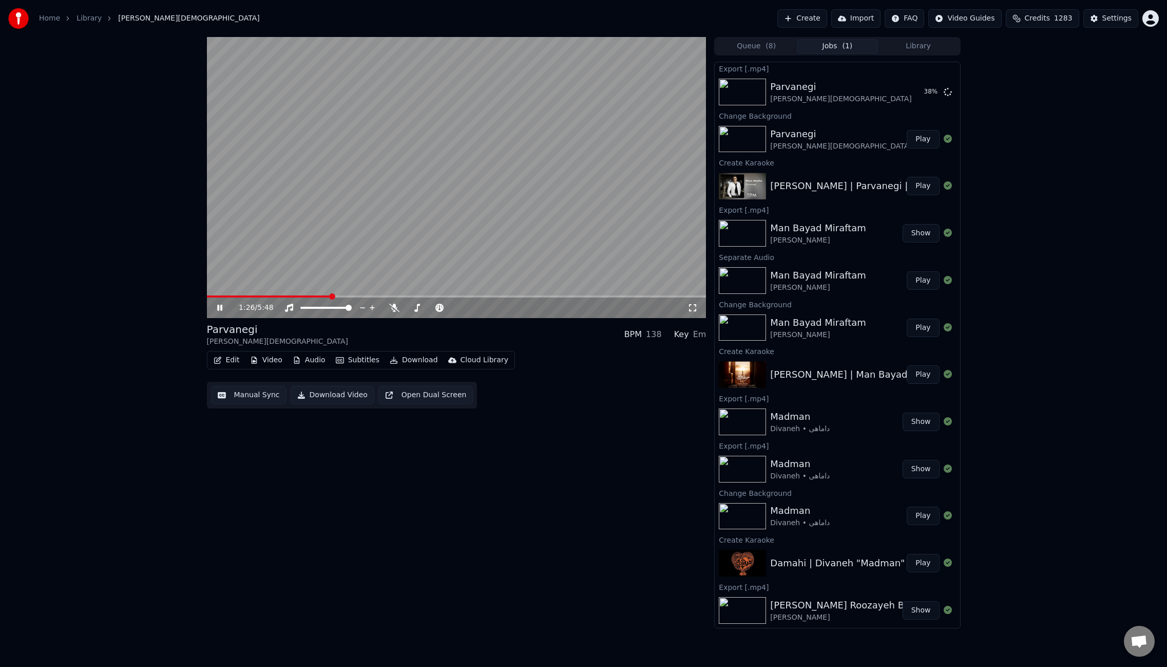
click at [358, 296] on span at bounding box center [457, 296] width 500 height 2
click at [378, 295] on span at bounding box center [457, 296] width 500 height 2
click at [399, 296] on span at bounding box center [457, 296] width 500 height 2
click at [564, 215] on video at bounding box center [457, 177] width 500 height 281
click at [239, 359] on button "Edit" at bounding box center [227, 360] width 34 height 14
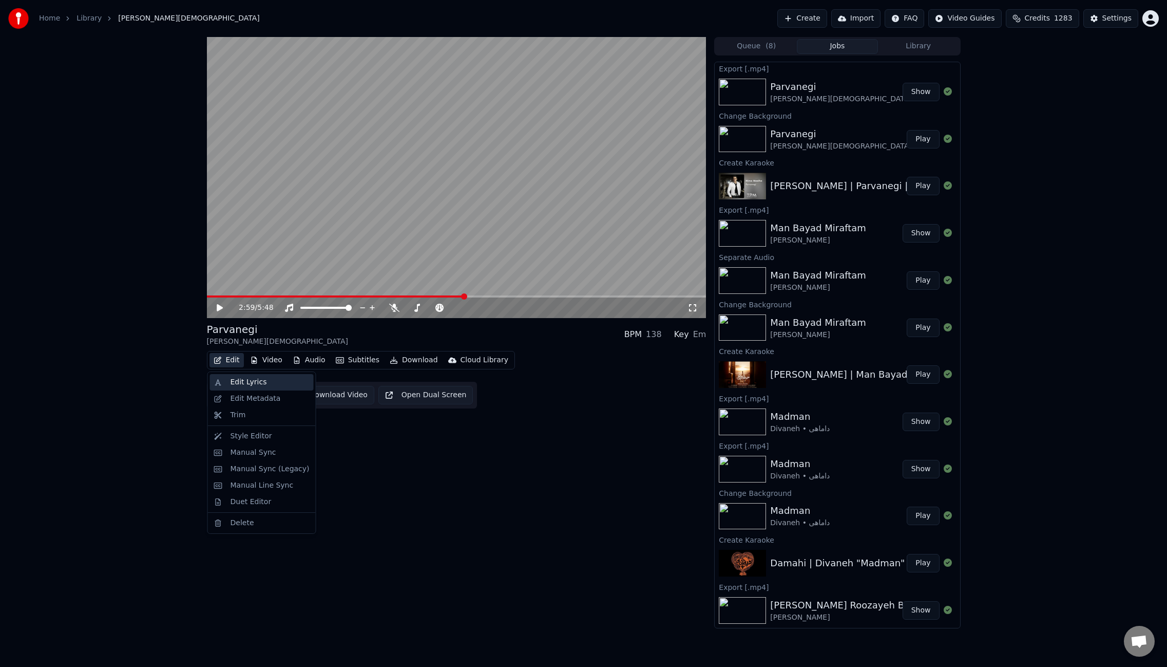
click at [254, 382] on div "Edit Lyrics" at bounding box center [249, 382] width 36 height 10
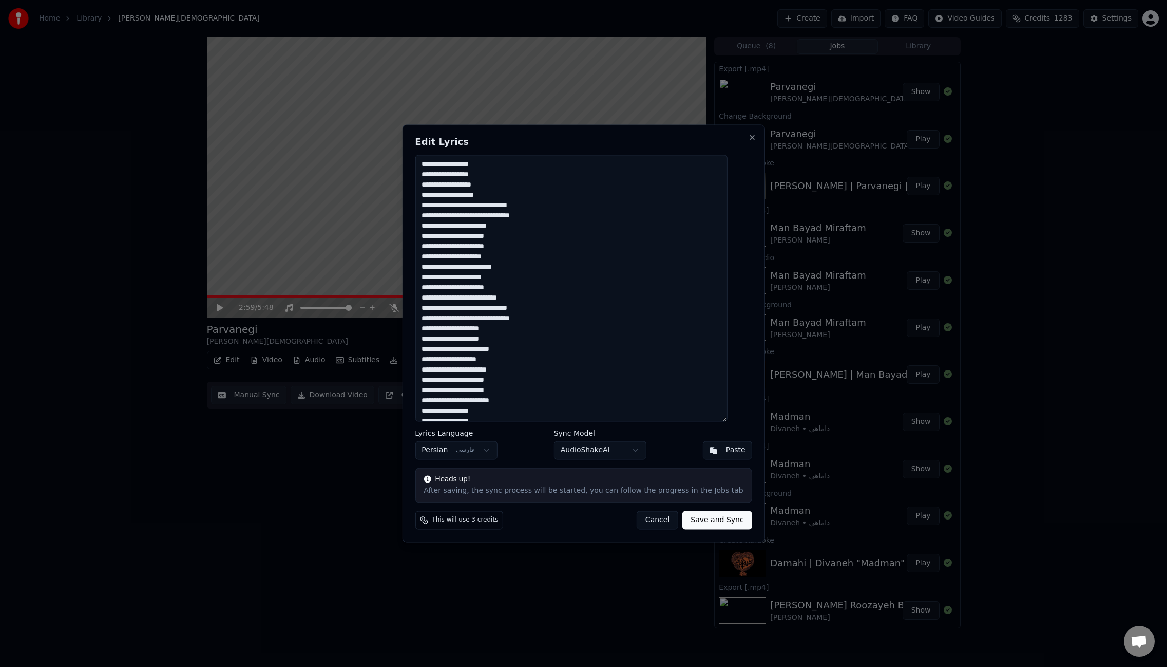
click at [599, 274] on textarea "**********" at bounding box center [571, 288] width 312 height 267
click at [649, 519] on button "Cancel" at bounding box center [658, 520] width 42 height 18
